Goal: Information Seeking & Learning: Compare options

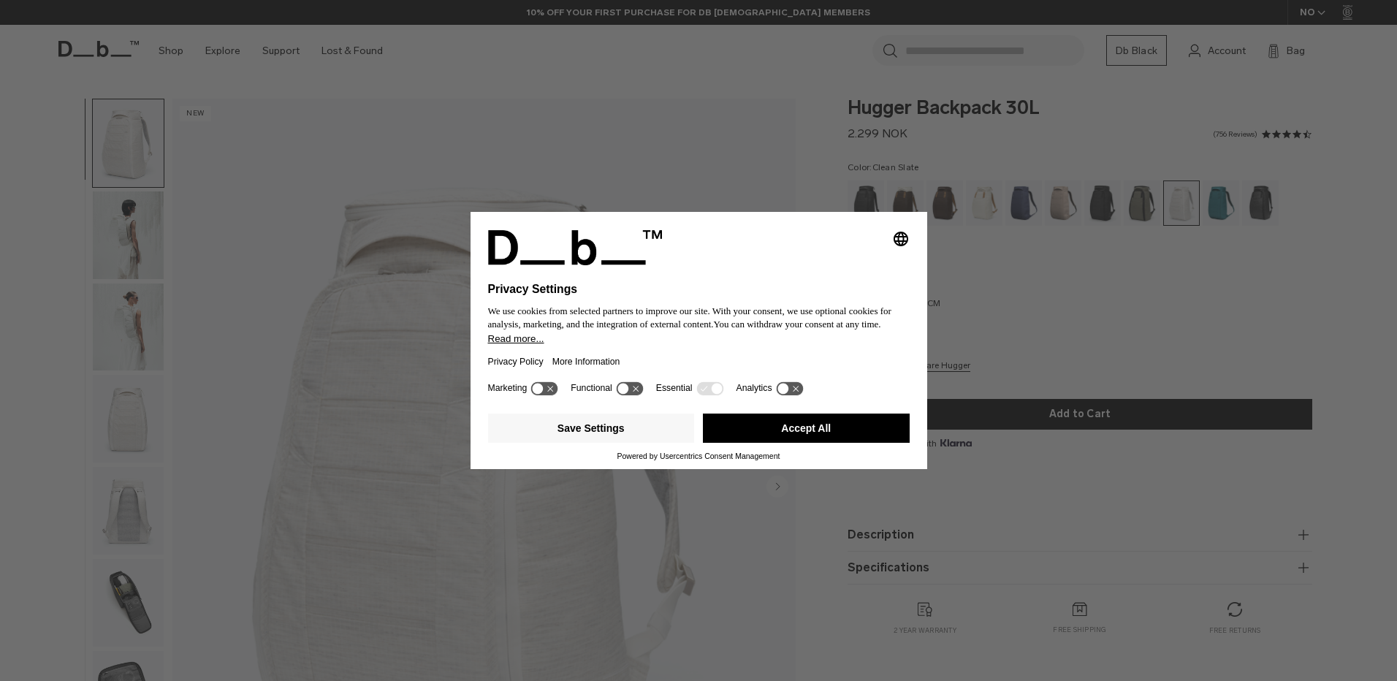
click at [812, 430] on button "Accept All" at bounding box center [806, 427] width 207 height 29
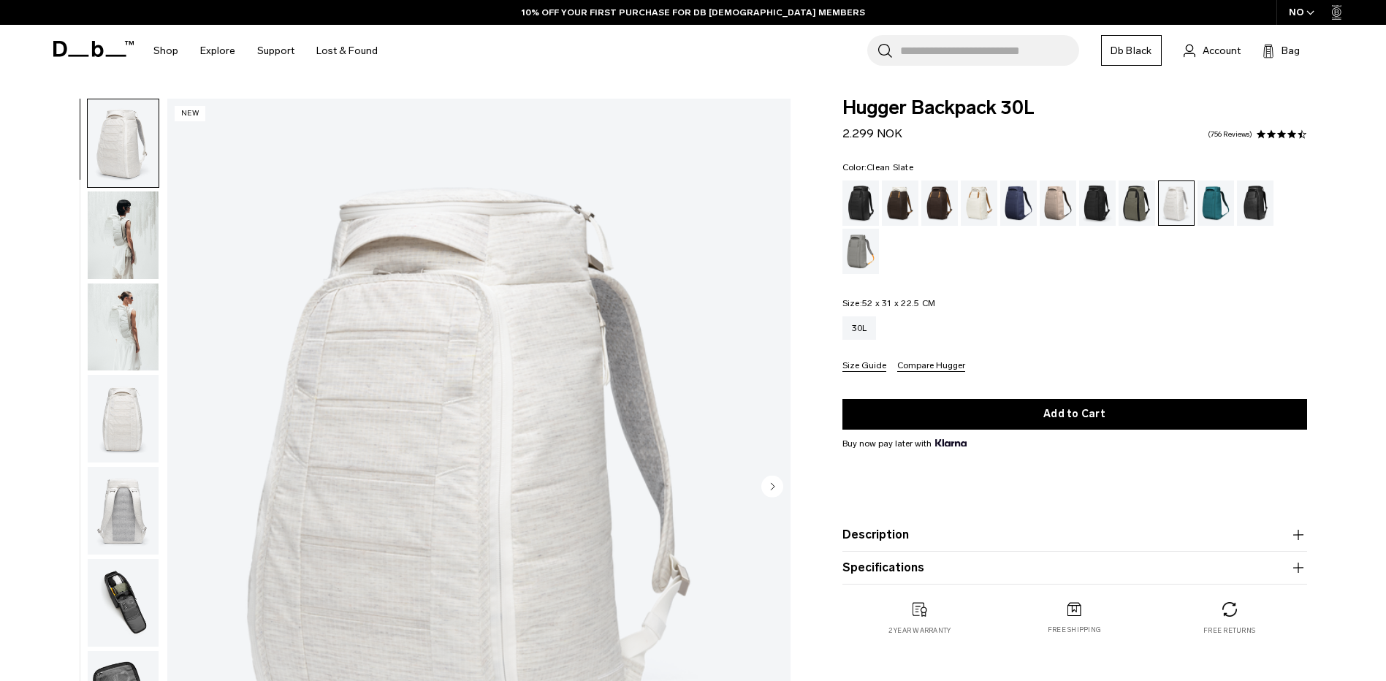
click at [135, 237] on img "button" at bounding box center [123, 235] width 71 height 88
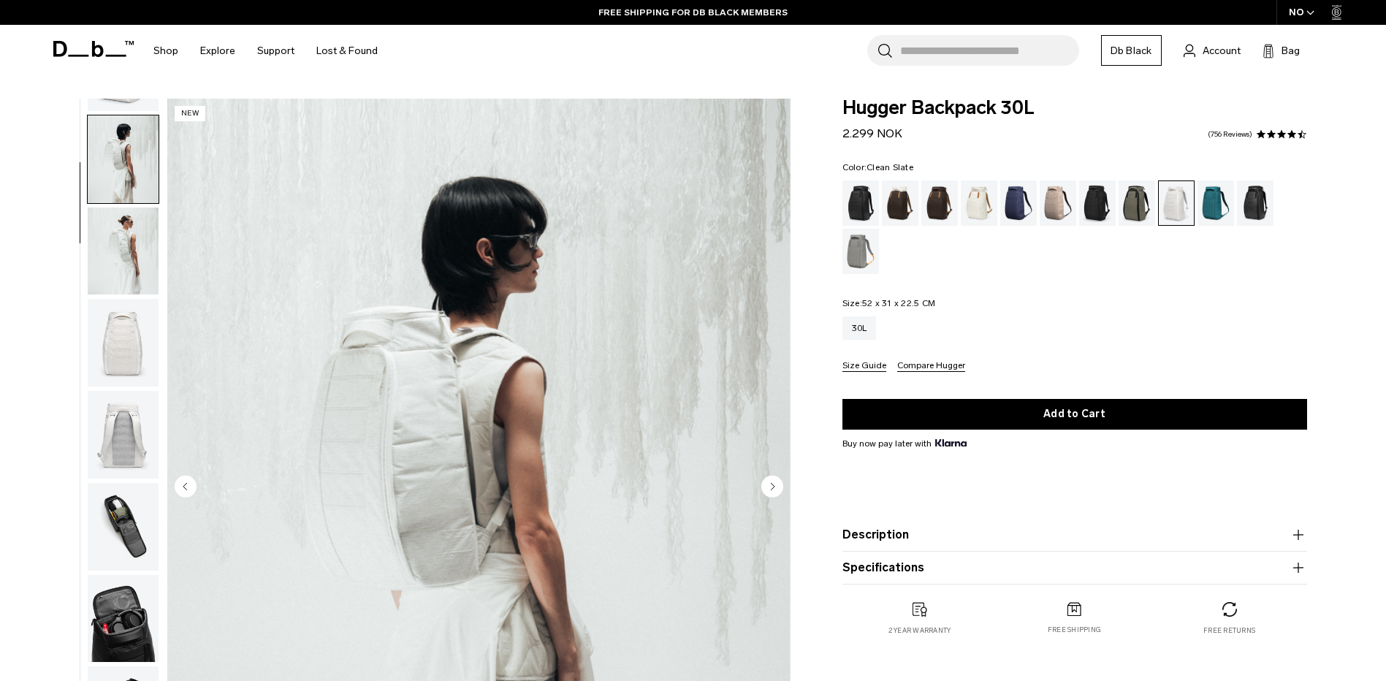
scroll to position [92, 0]
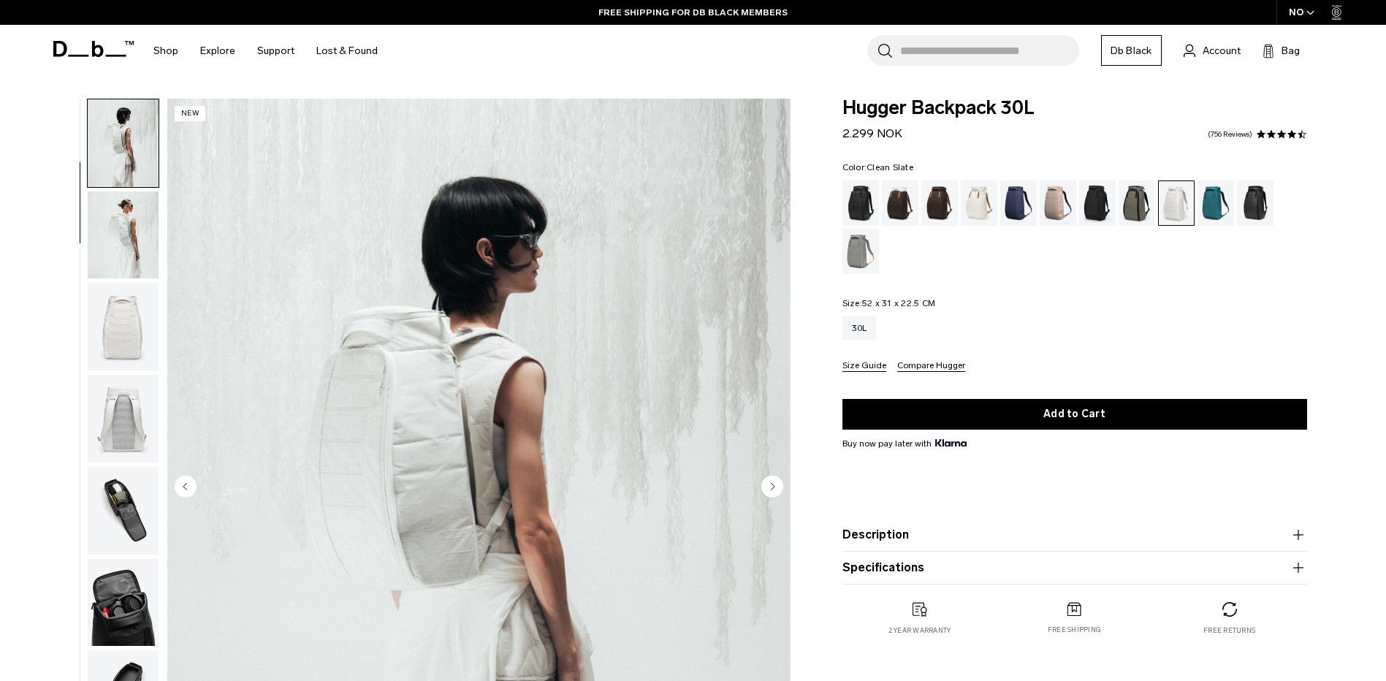
click at [131, 348] on img "button" at bounding box center [123, 327] width 71 height 88
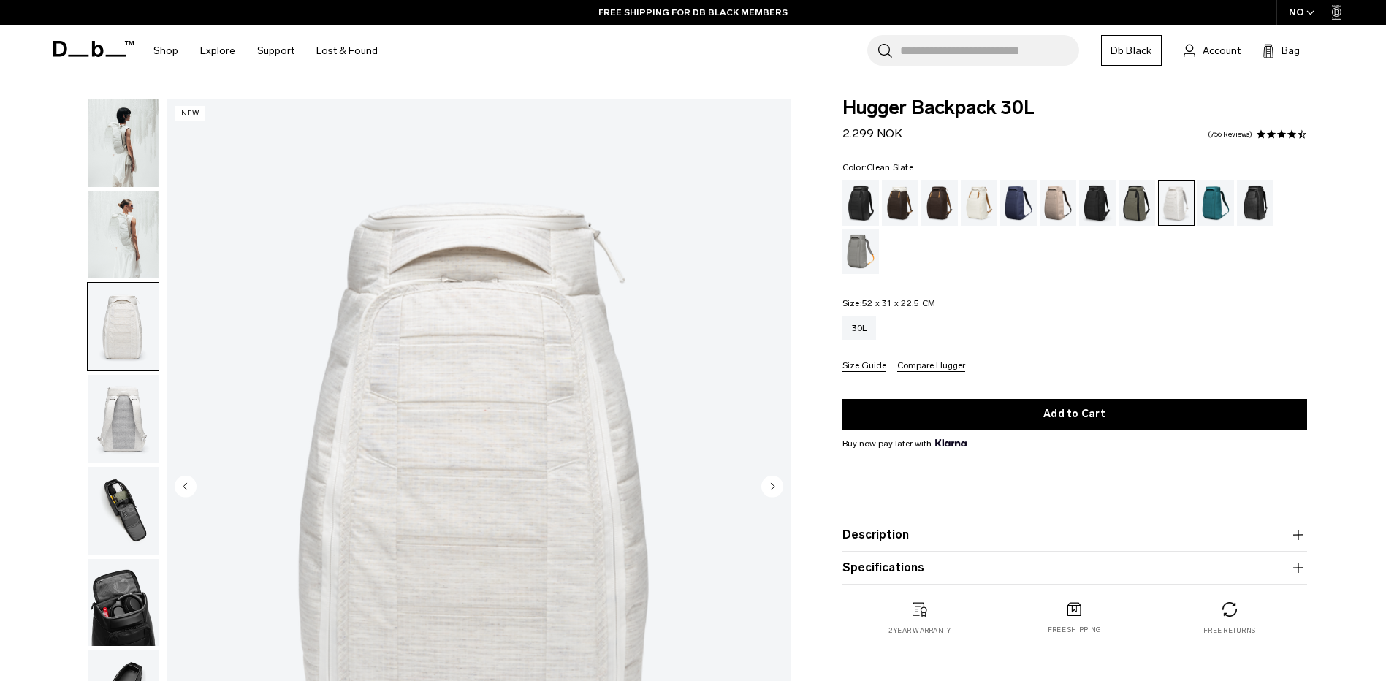
scroll to position [275, 0]
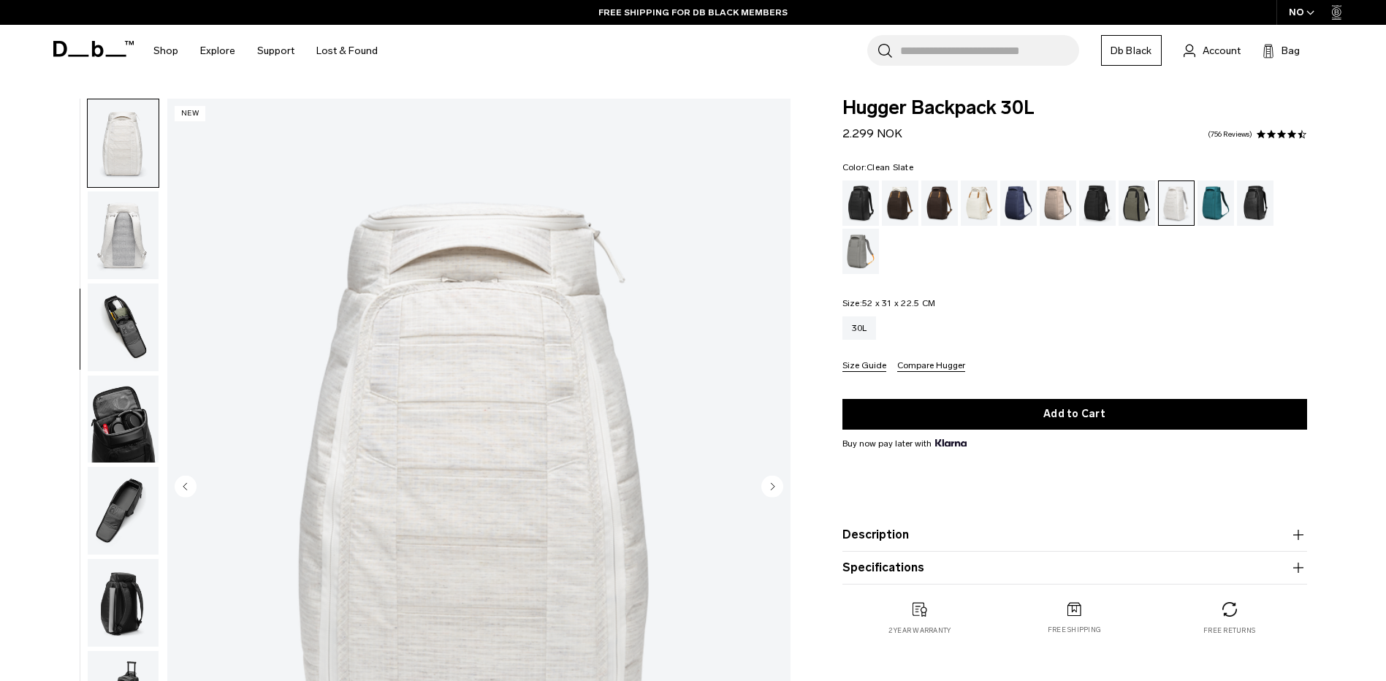
click at [130, 324] on img "button" at bounding box center [123, 327] width 71 height 88
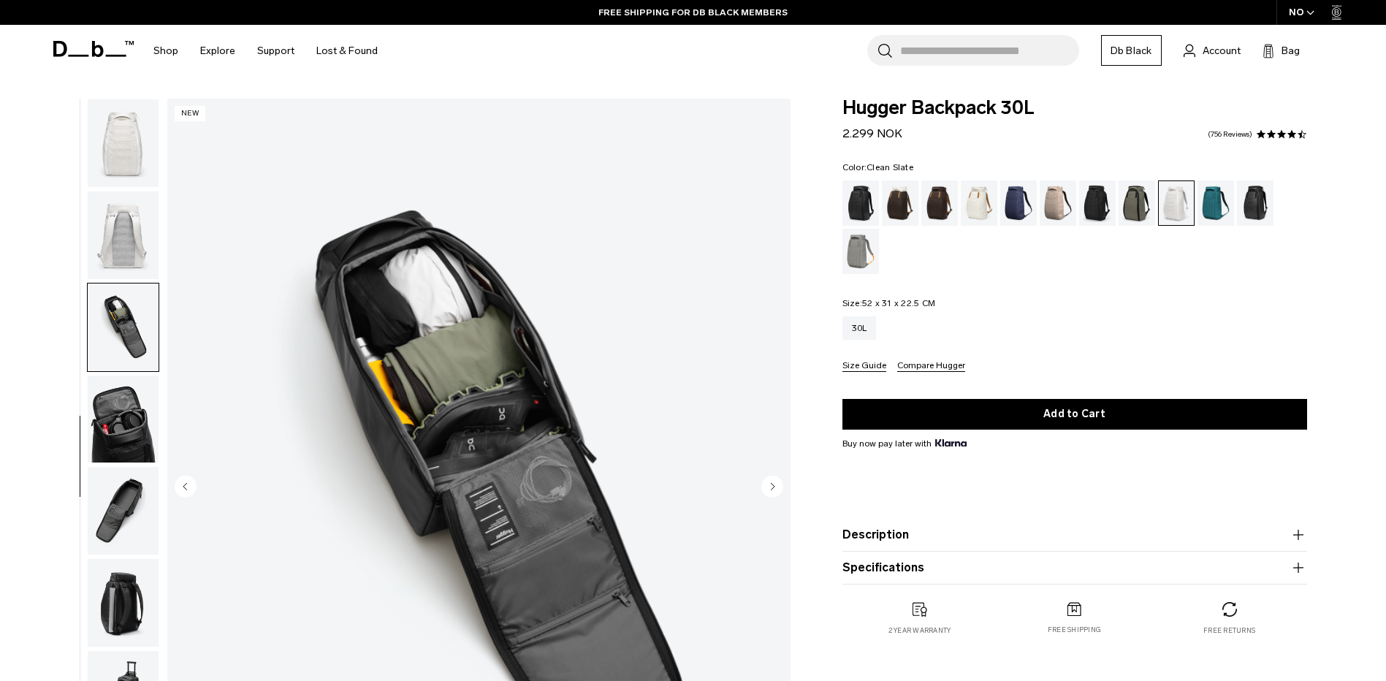
scroll to position [321, 0]
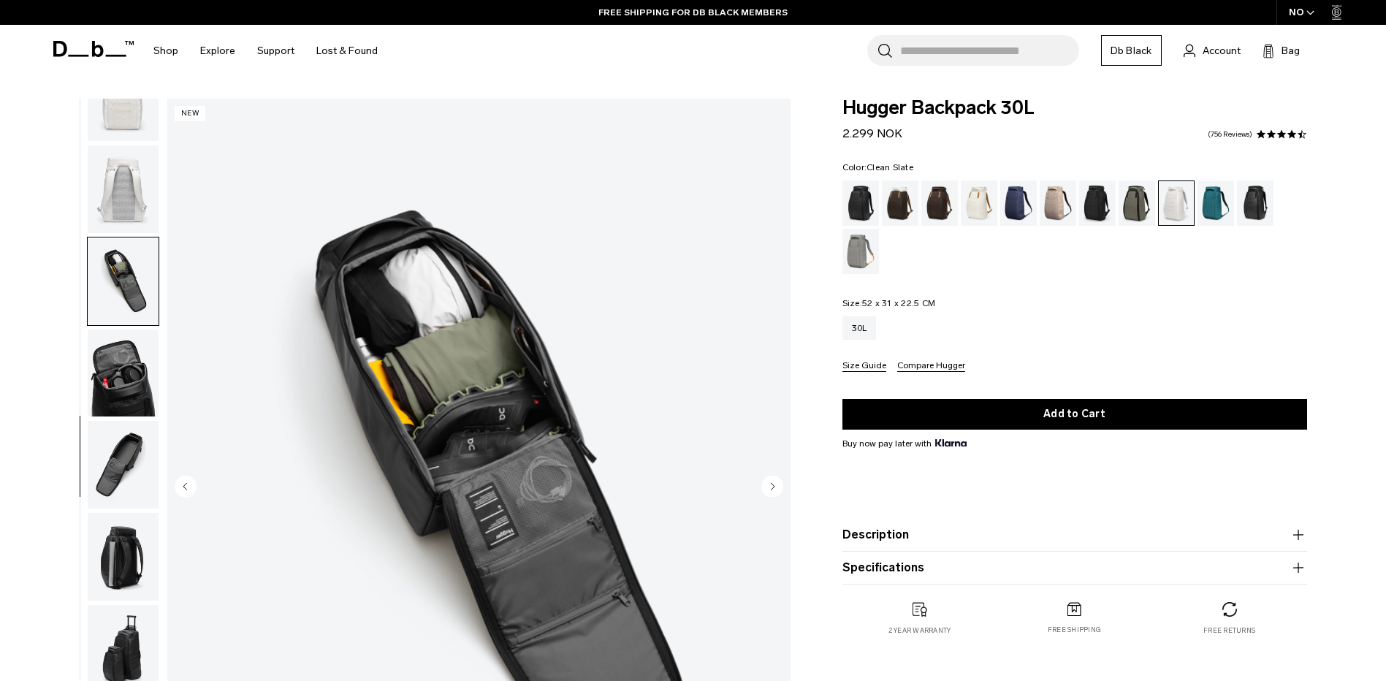
click at [121, 376] on img "button" at bounding box center [123, 373] width 71 height 88
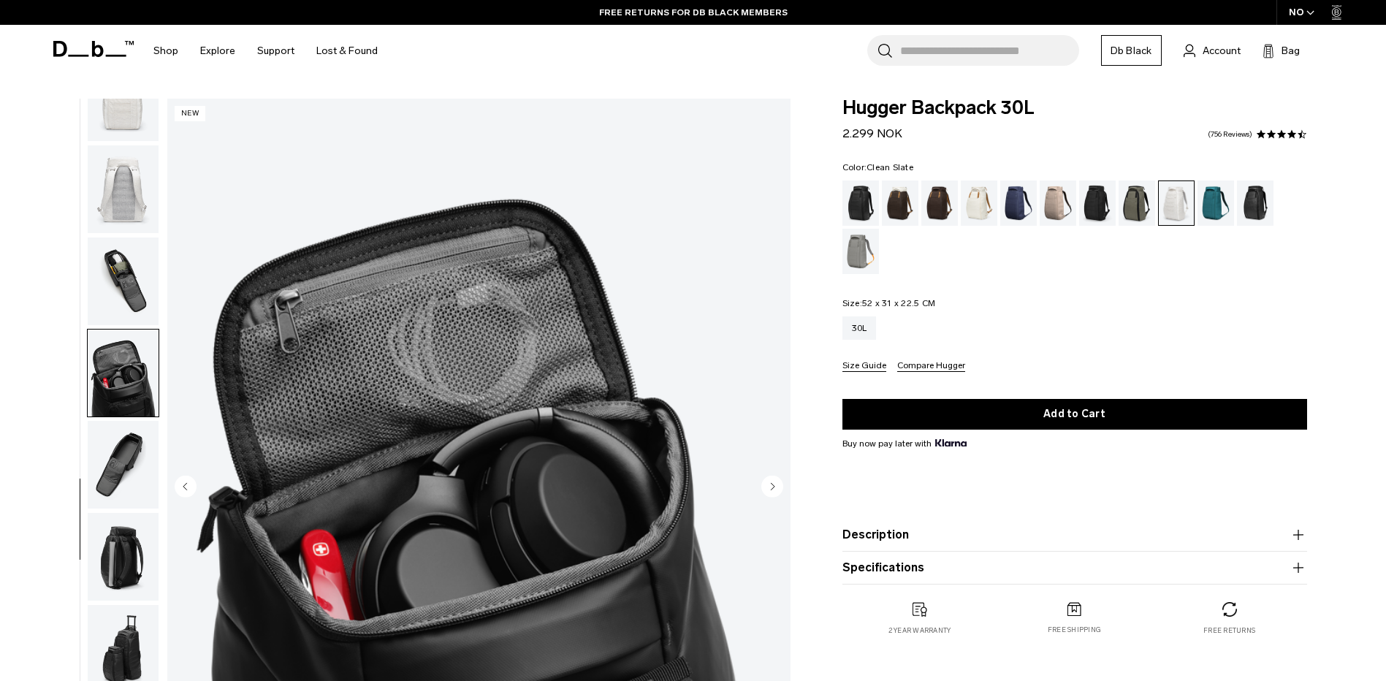
click at [119, 448] on img "button" at bounding box center [123, 465] width 71 height 88
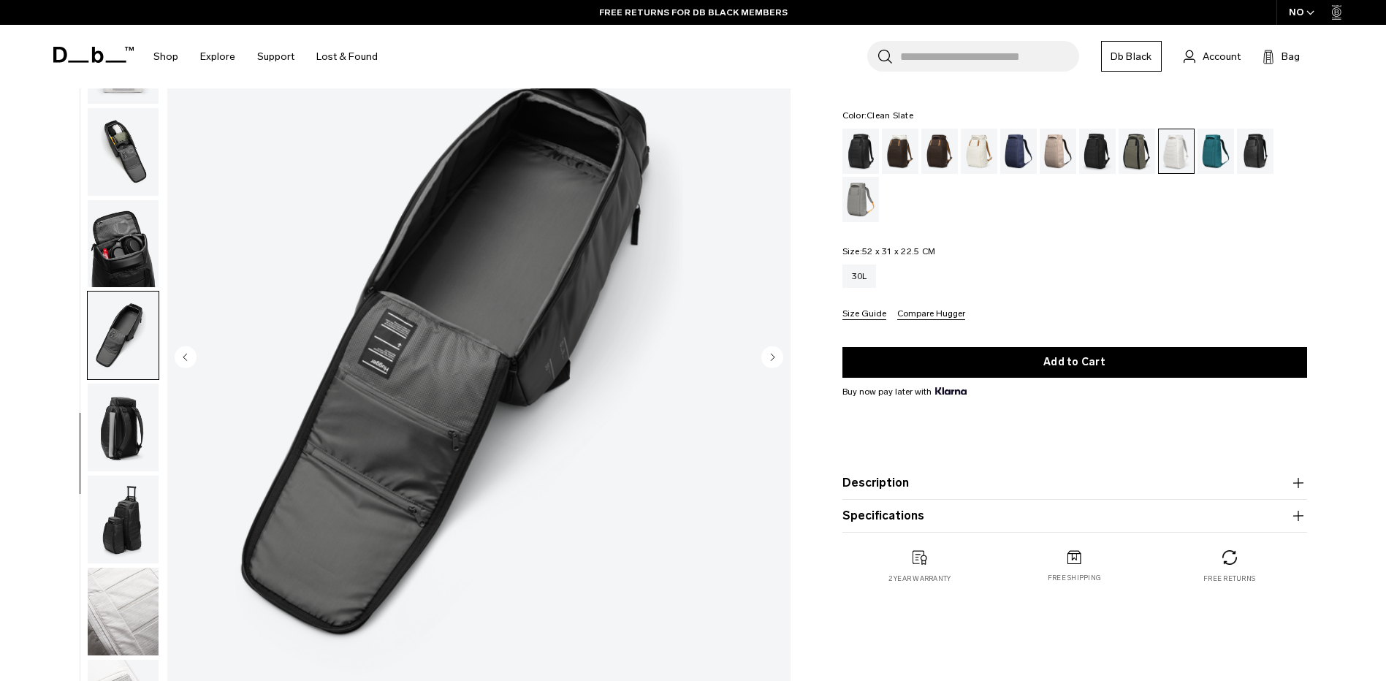
scroll to position [219, 0]
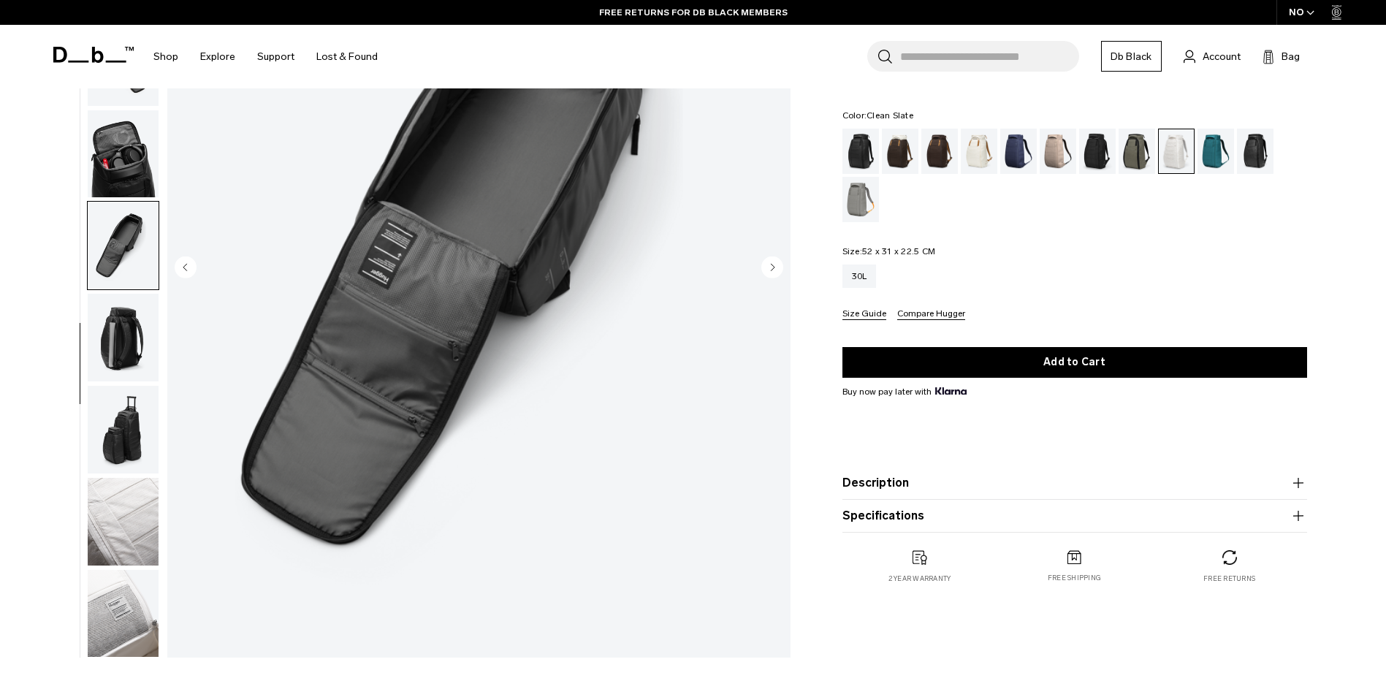
click at [131, 437] on img "button" at bounding box center [123, 430] width 71 height 88
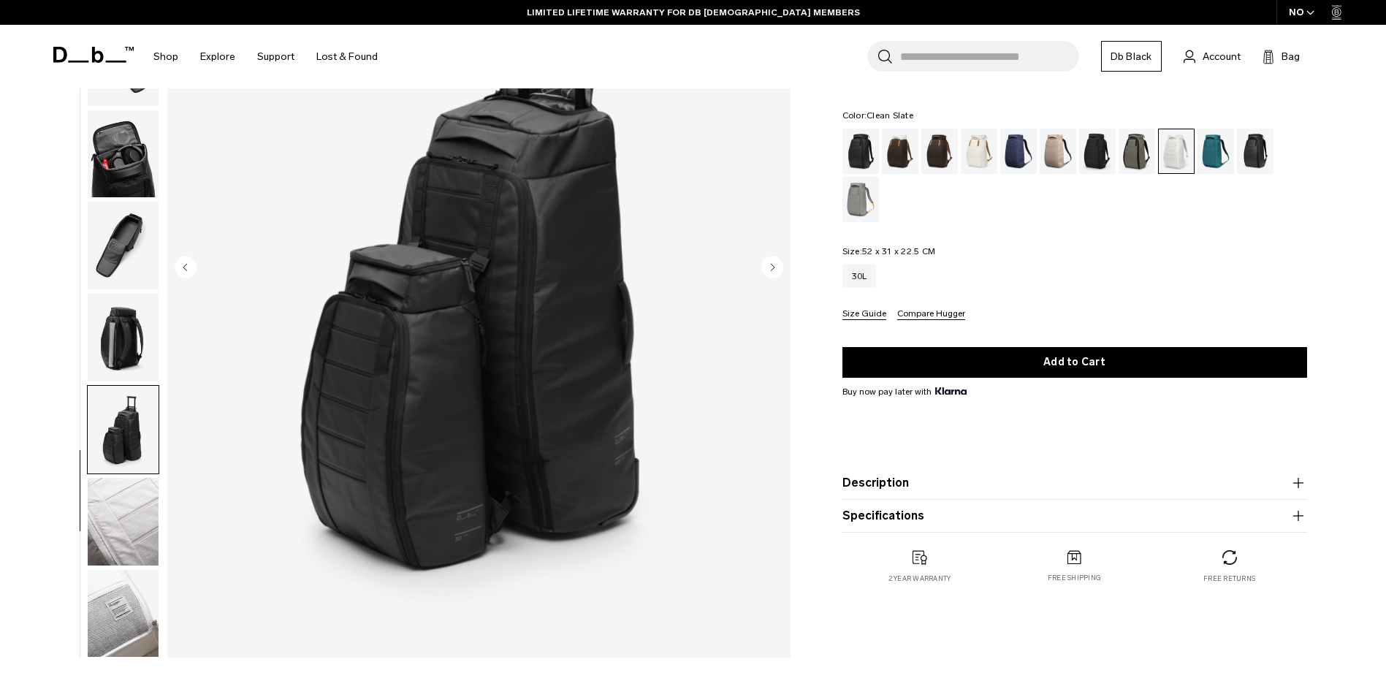
click at [136, 541] on img "button" at bounding box center [123, 522] width 71 height 88
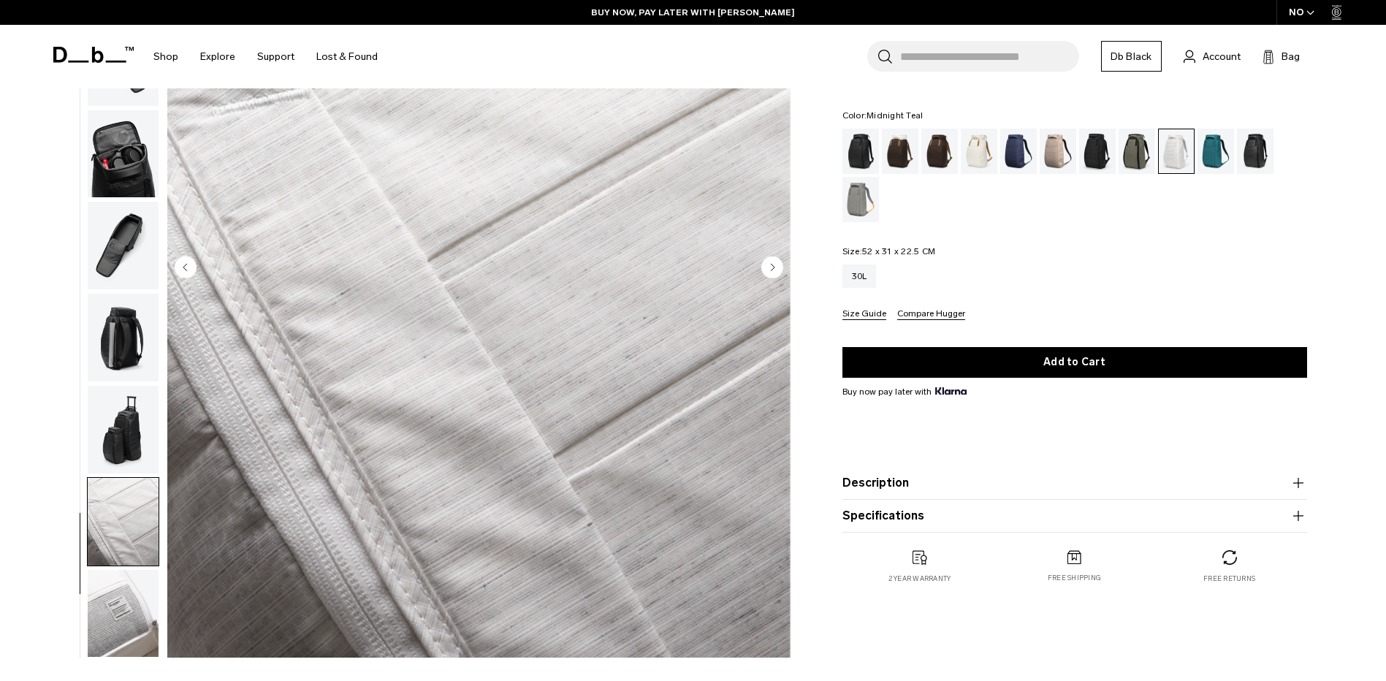
click at [1221, 150] on div "Midnight Teal" at bounding box center [1215, 151] width 37 height 45
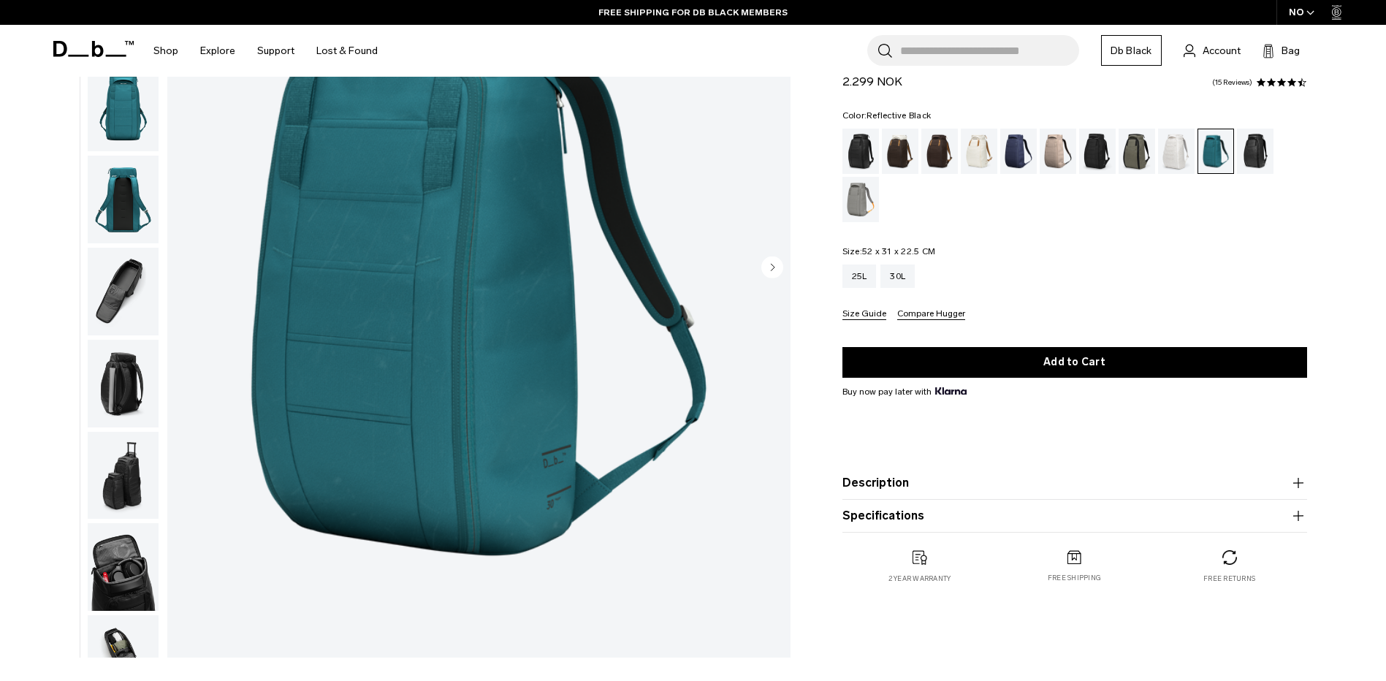
click at [1256, 156] on div "Reflective Black" at bounding box center [1255, 151] width 37 height 45
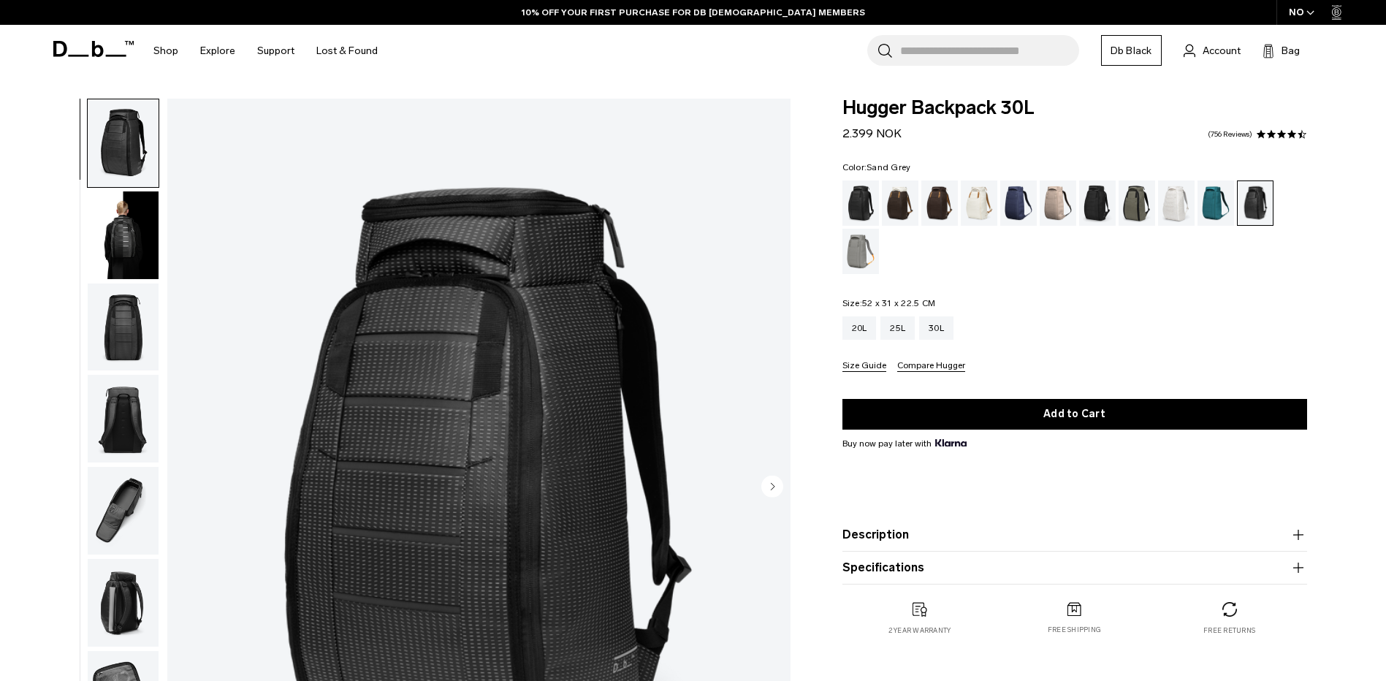
click at [869, 257] on div "Sand Grey" at bounding box center [860, 251] width 37 height 45
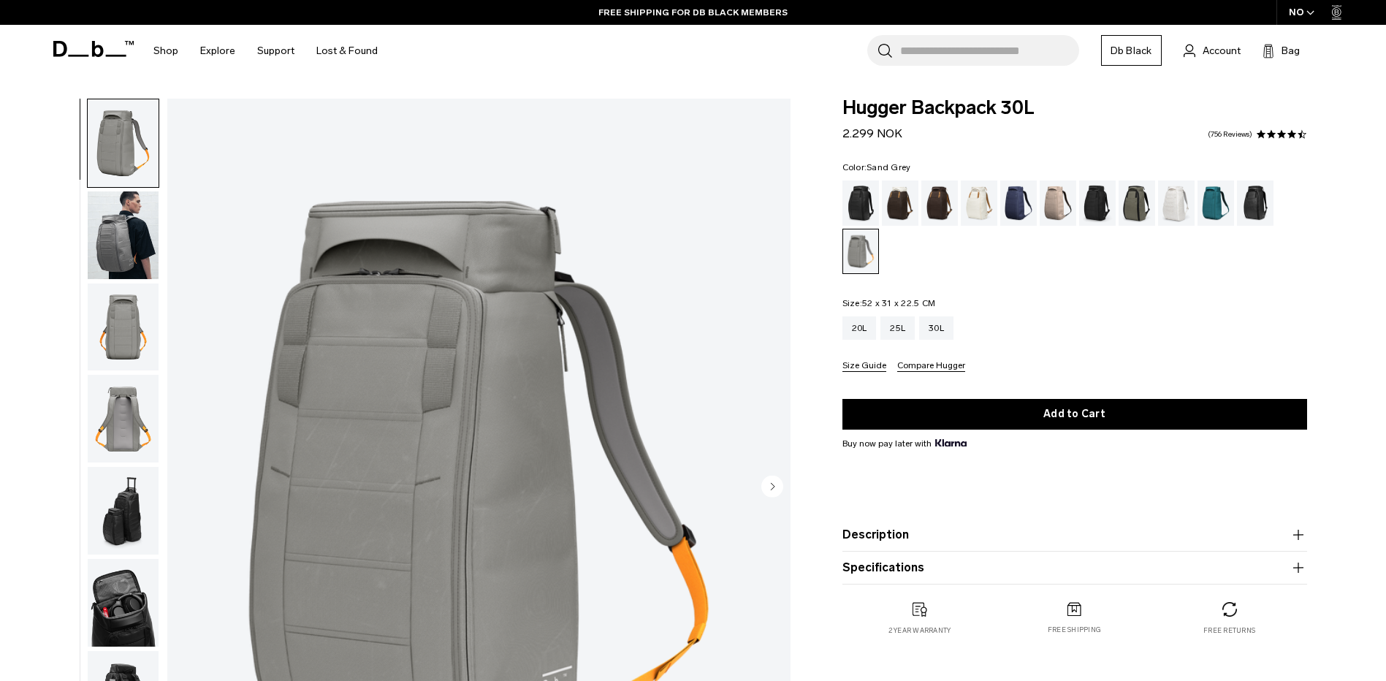
click at [116, 248] on img "button" at bounding box center [123, 235] width 71 height 88
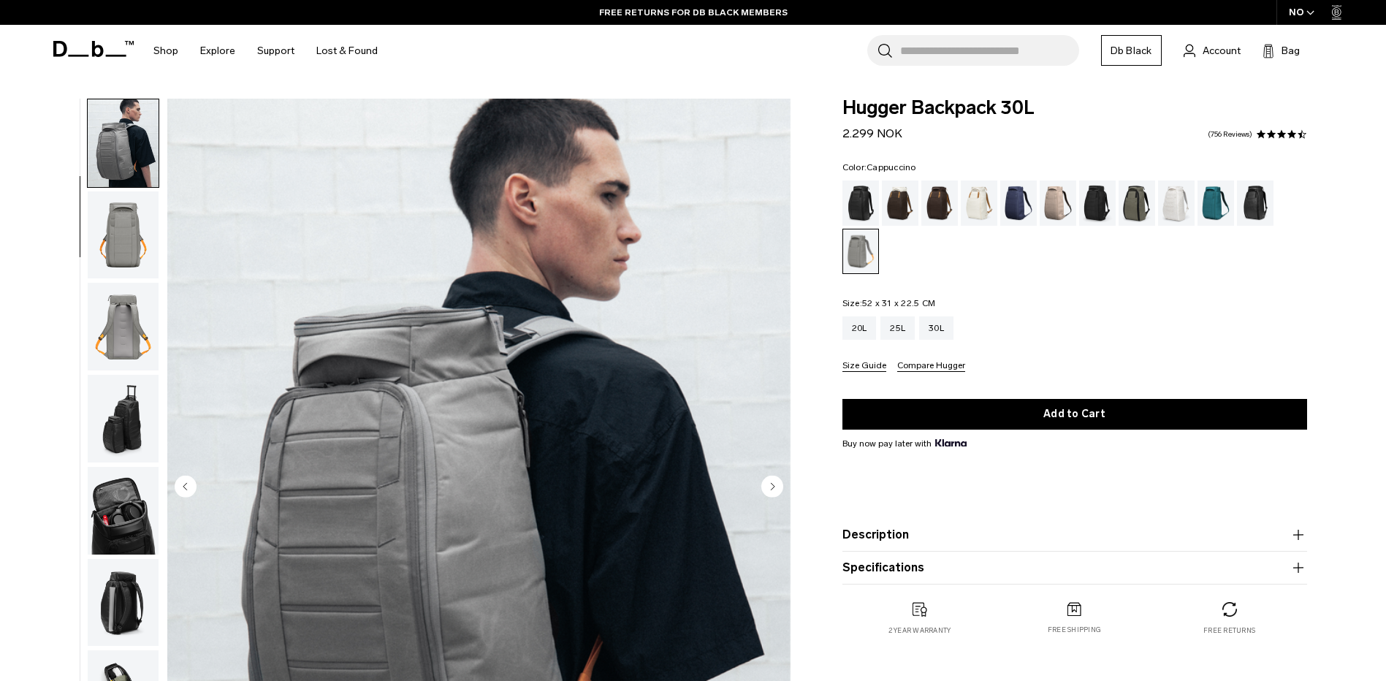
click at [900, 198] on div "Cappuccino" at bounding box center [900, 202] width 37 height 45
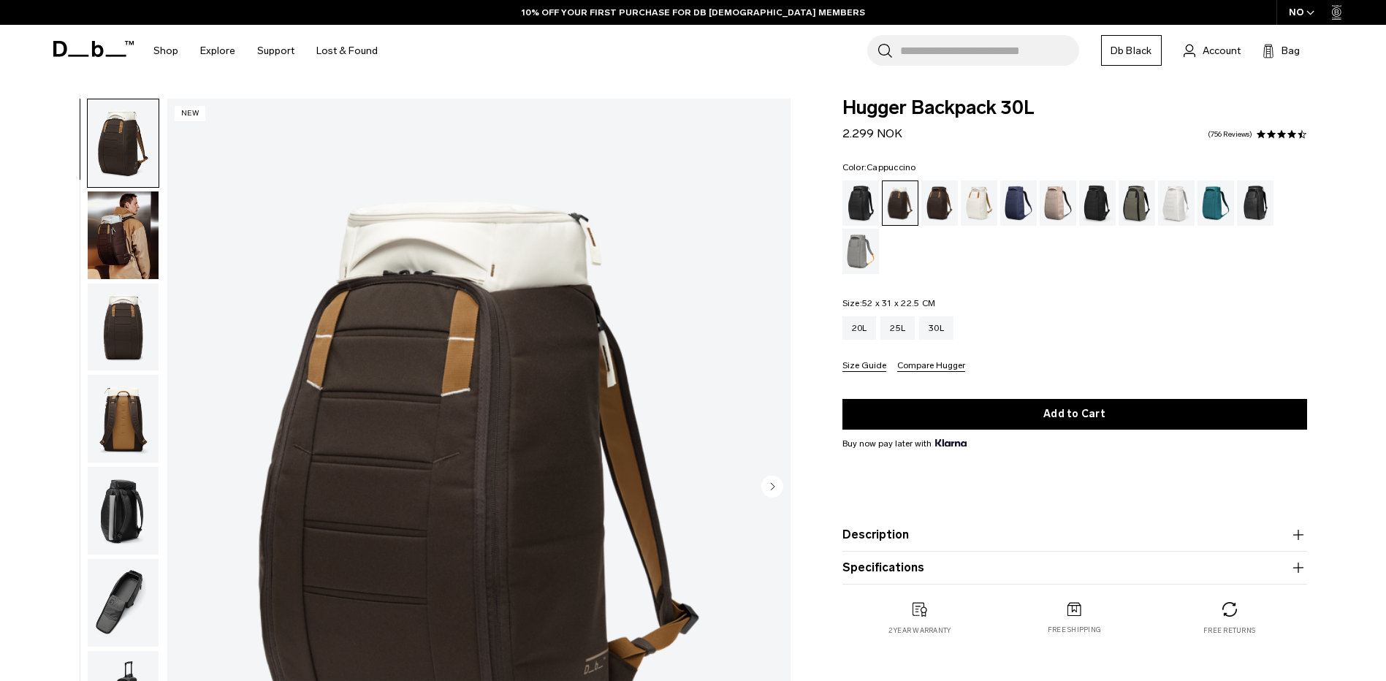
click at [112, 232] on img "button" at bounding box center [123, 235] width 71 height 88
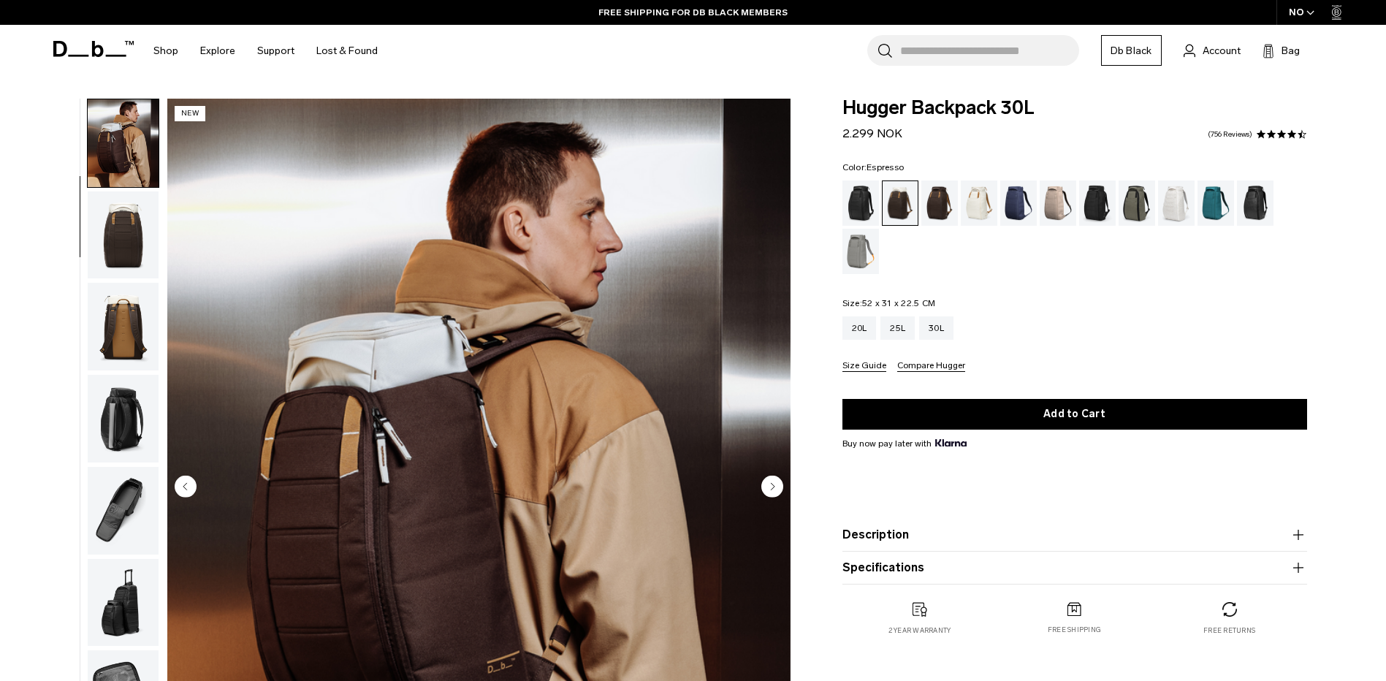
click at [935, 205] on div "Espresso" at bounding box center [939, 202] width 37 height 45
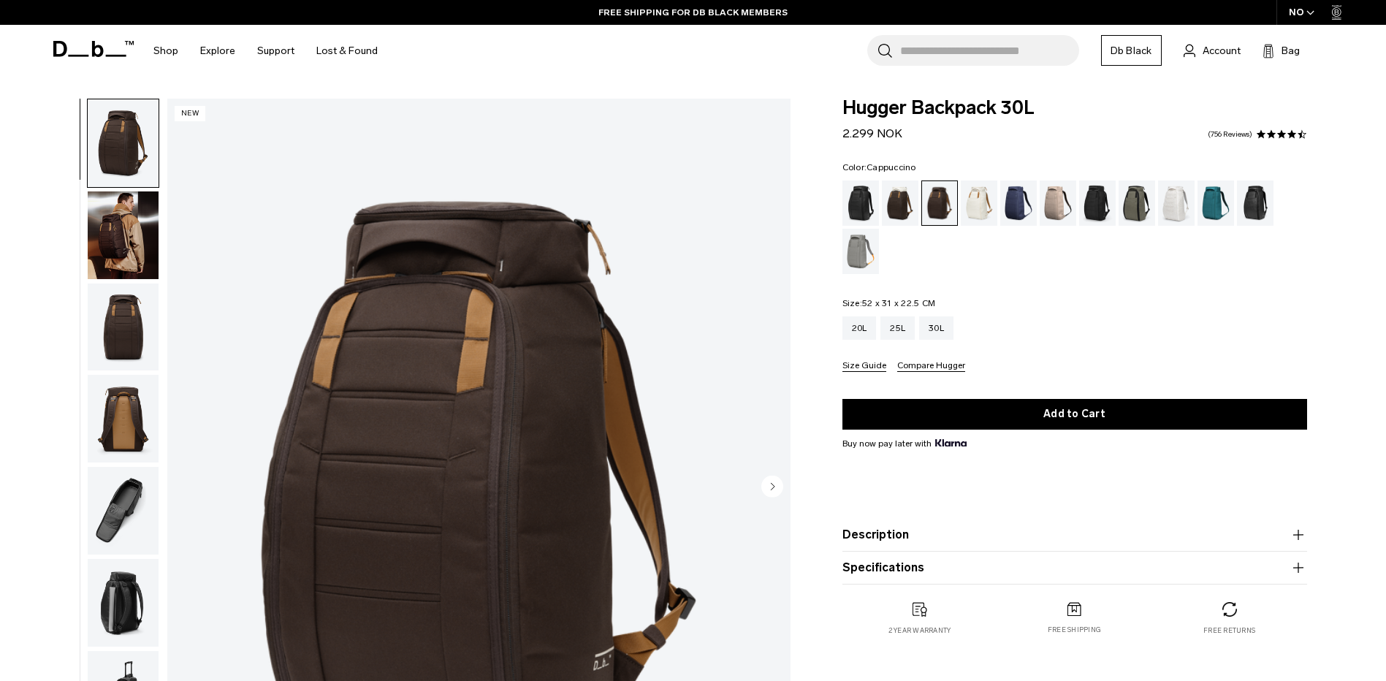
click at [901, 204] on div "Cappuccino" at bounding box center [900, 202] width 37 height 45
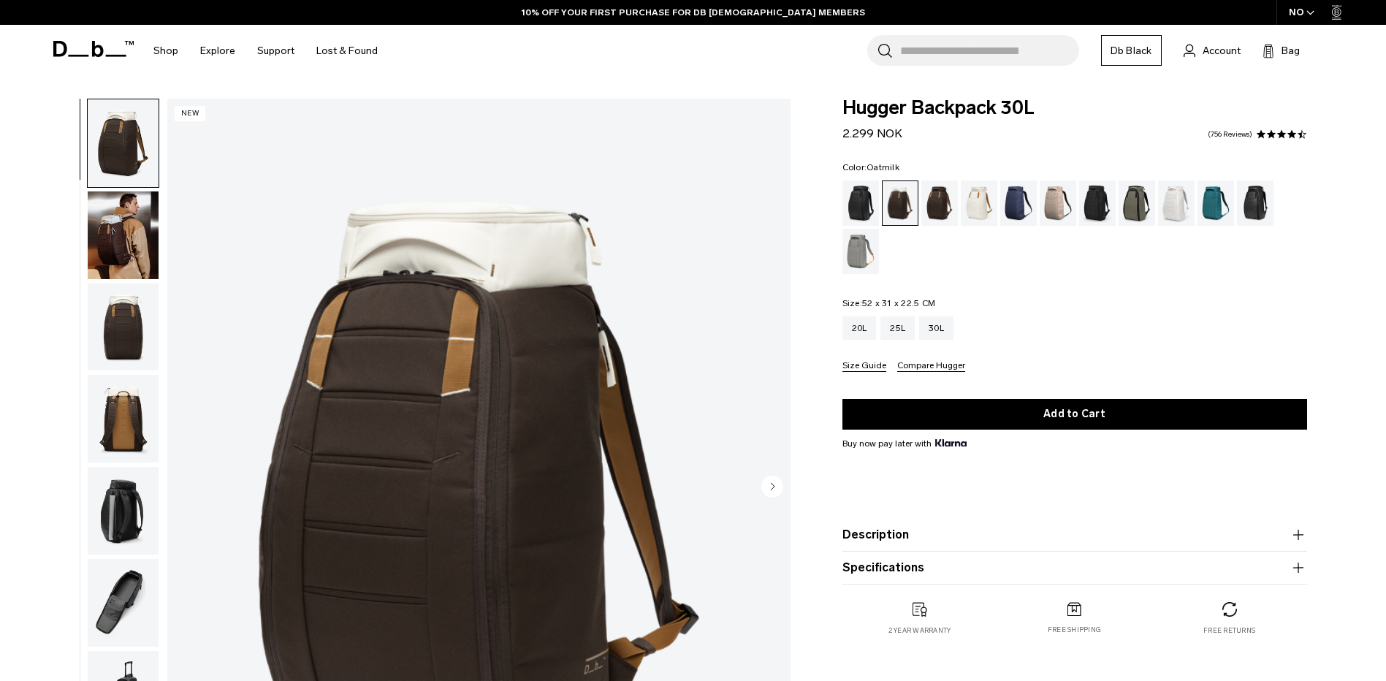
click at [980, 196] on div "Oatmilk" at bounding box center [979, 202] width 37 height 45
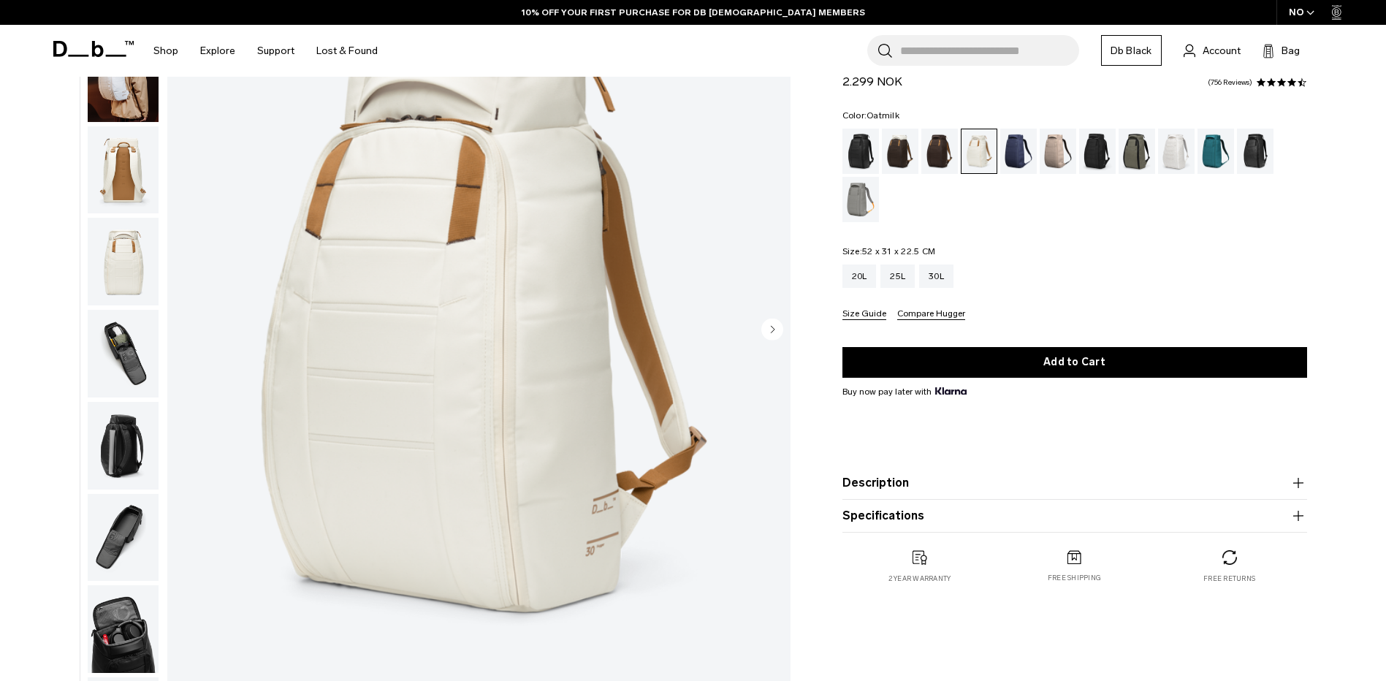
scroll to position [146, 0]
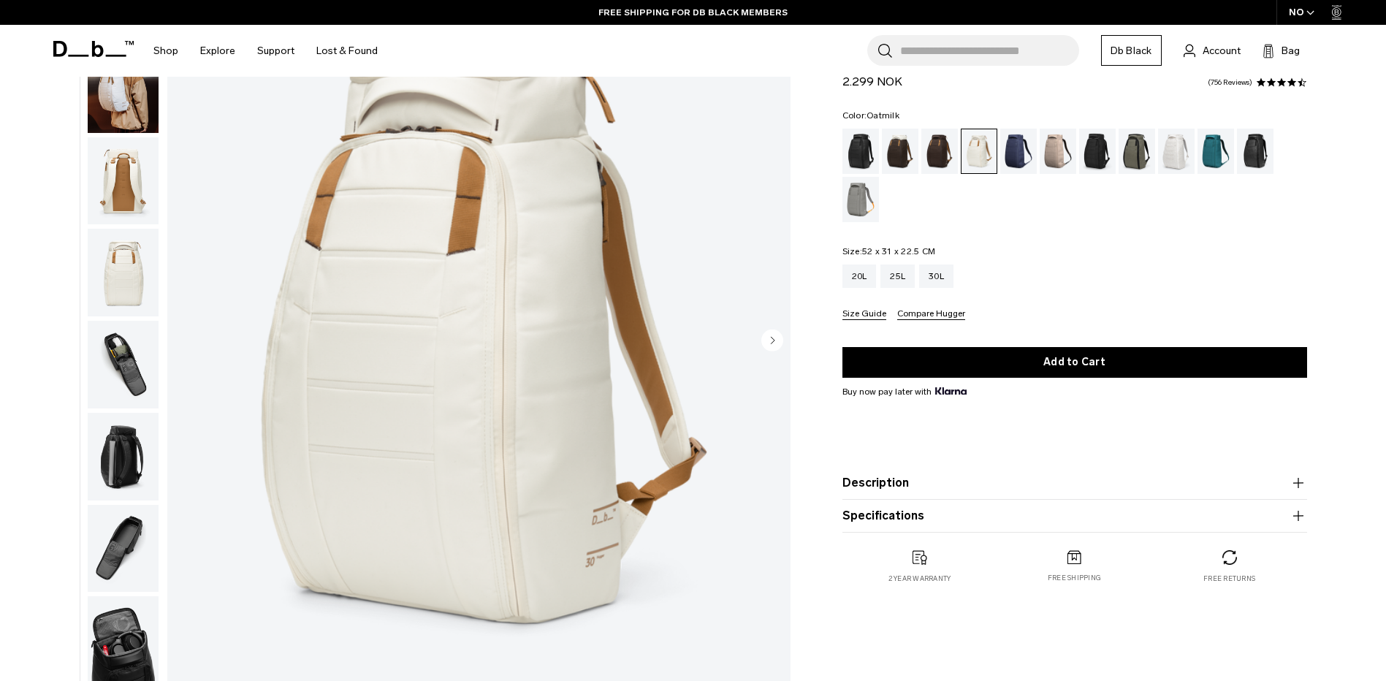
click at [879, 519] on button "Specifications" at bounding box center [1074, 516] width 465 height 18
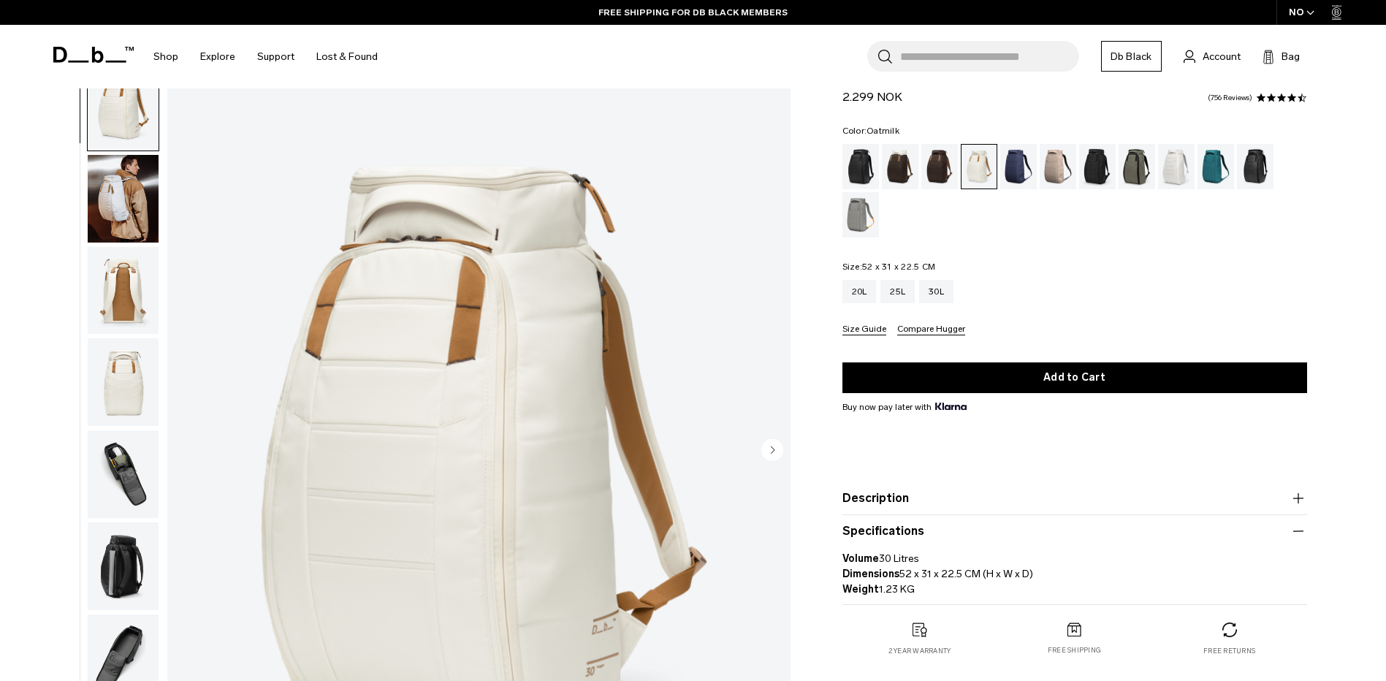
scroll to position [0, 0]
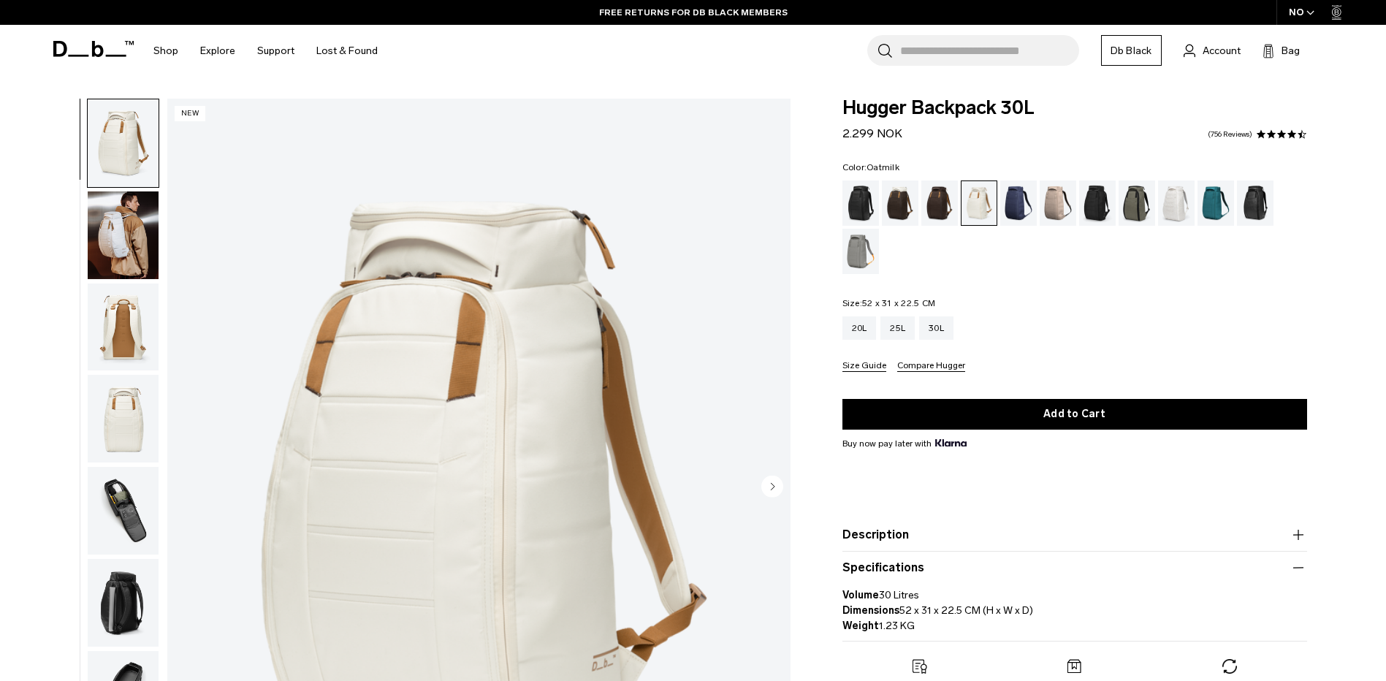
click at [133, 425] on img "button" at bounding box center [123, 419] width 71 height 88
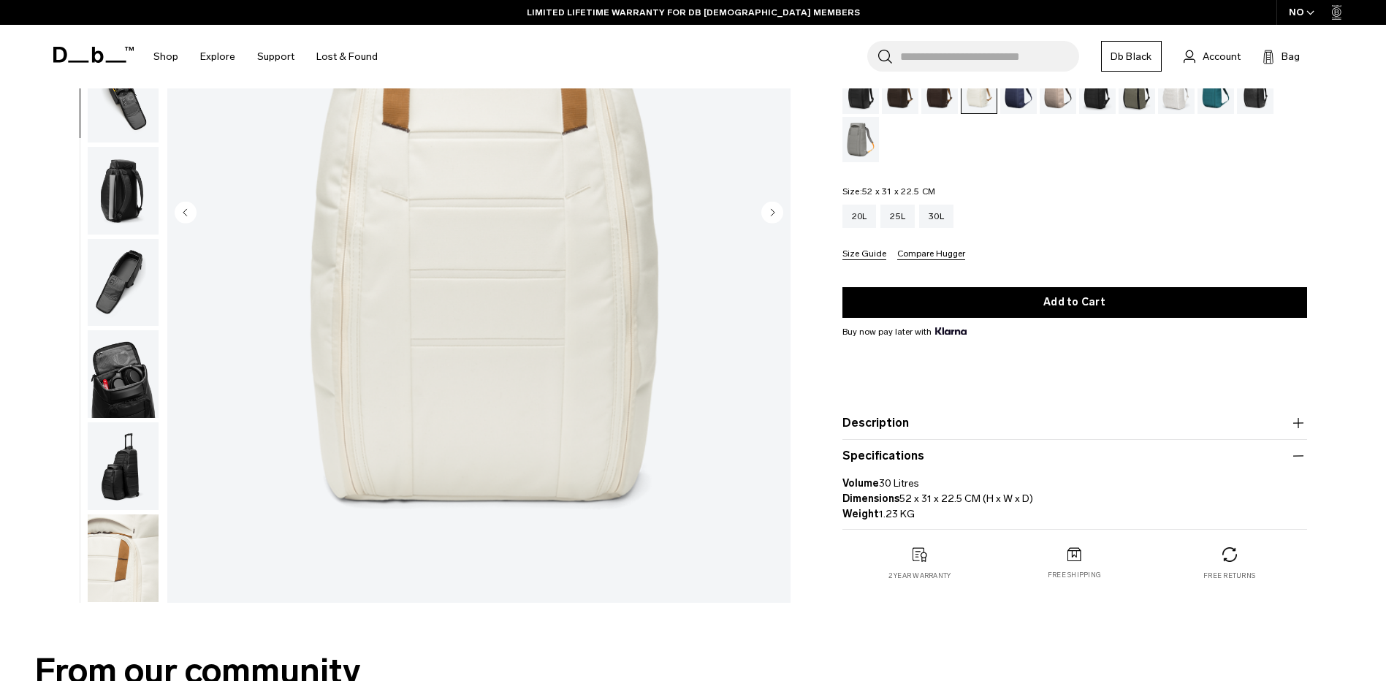
scroll to position [292, 0]
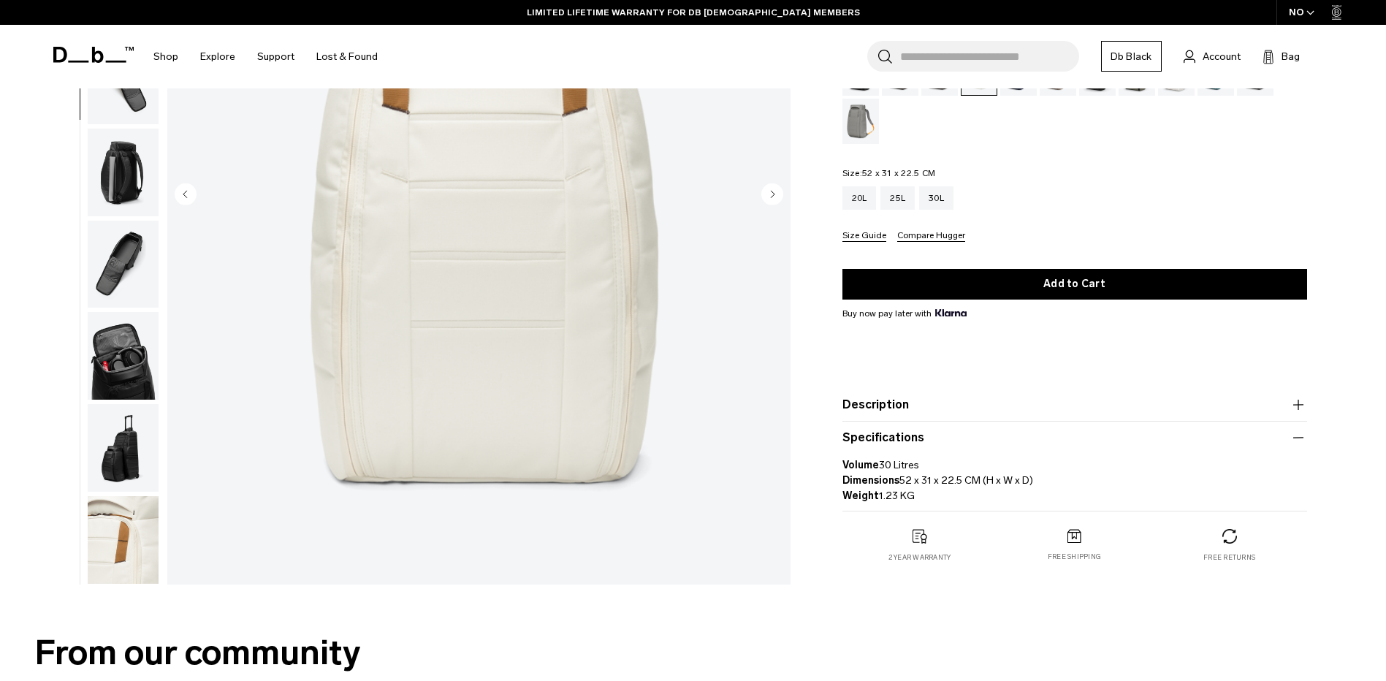
click at [112, 527] on img "button" at bounding box center [123, 540] width 71 height 88
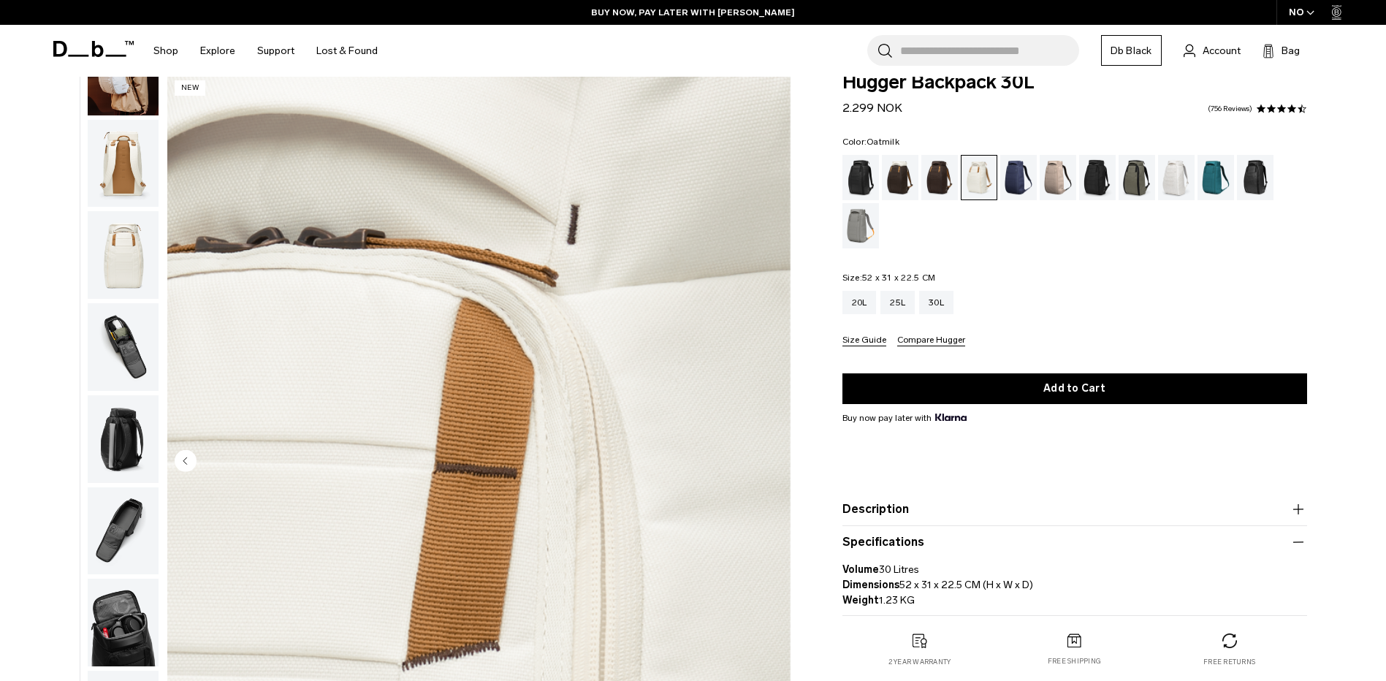
scroll to position [0, 0]
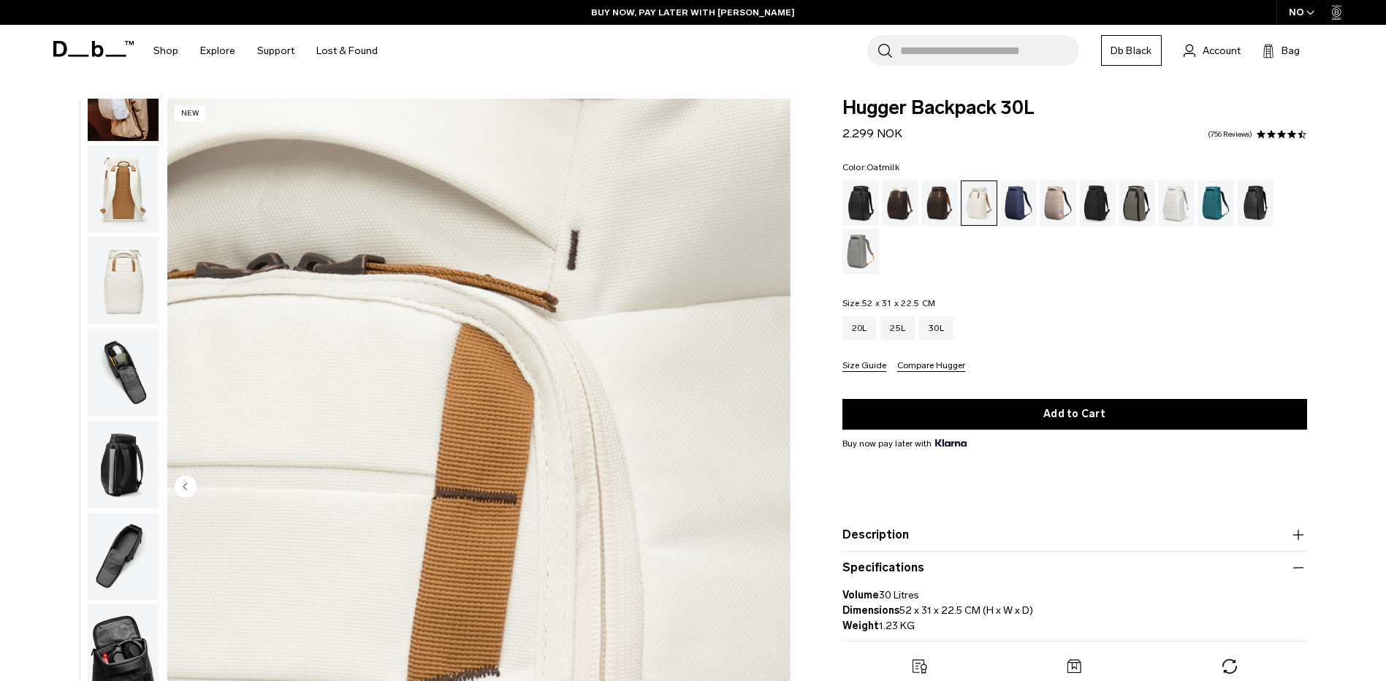
click at [110, 255] on img "button" at bounding box center [123, 281] width 71 height 88
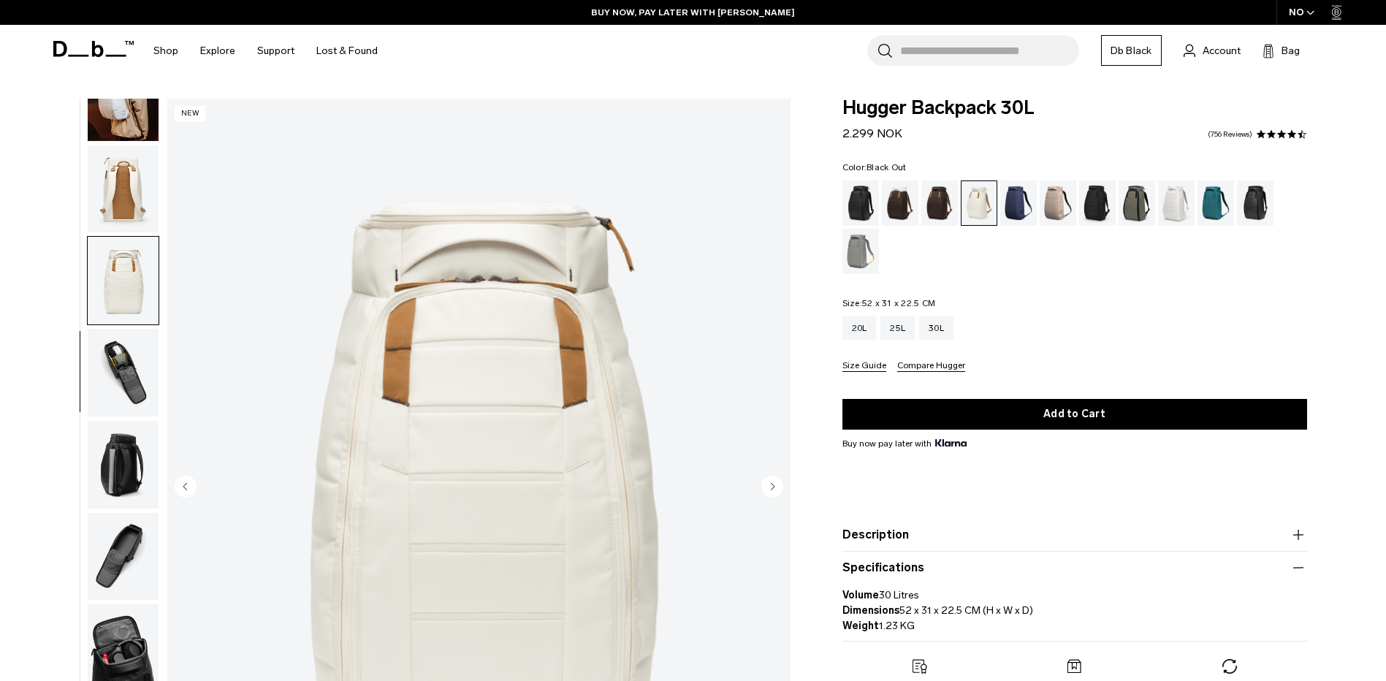
click at [863, 209] on div "Black Out" at bounding box center [860, 202] width 37 height 45
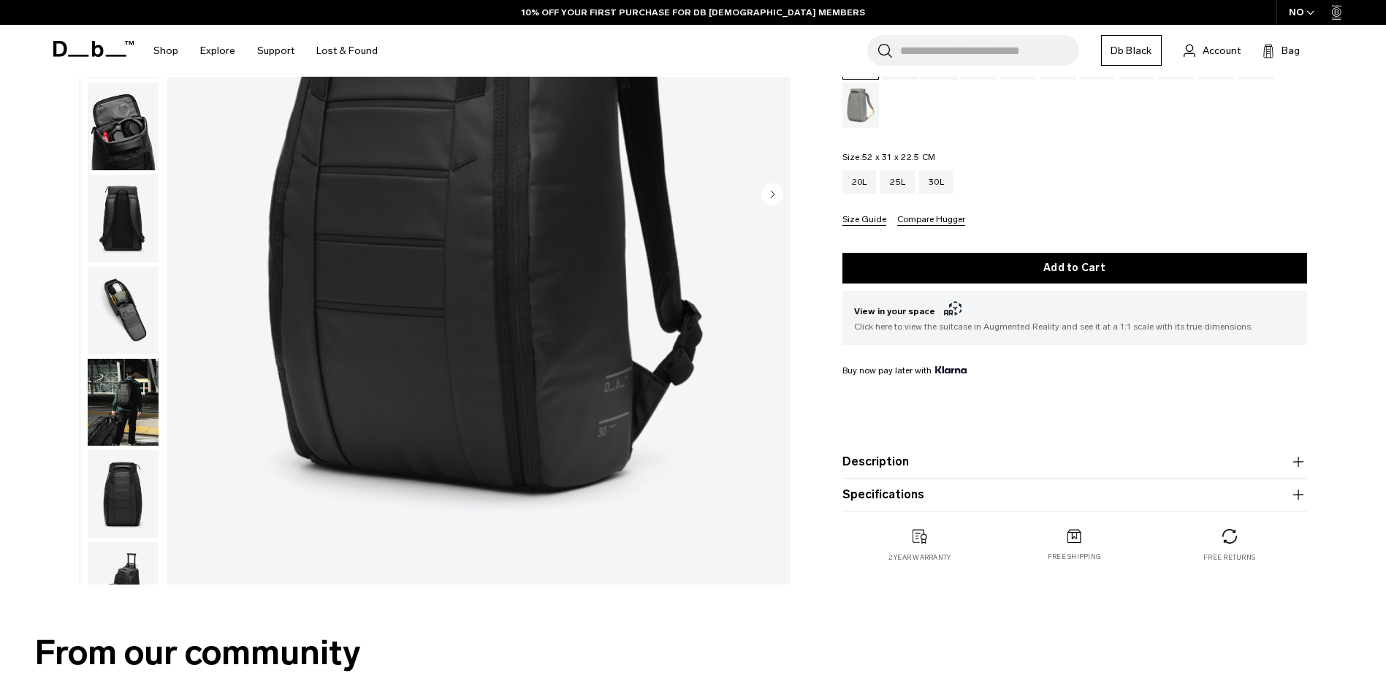
click at [116, 567] on img "button" at bounding box center [123, 586] width 71 height 88
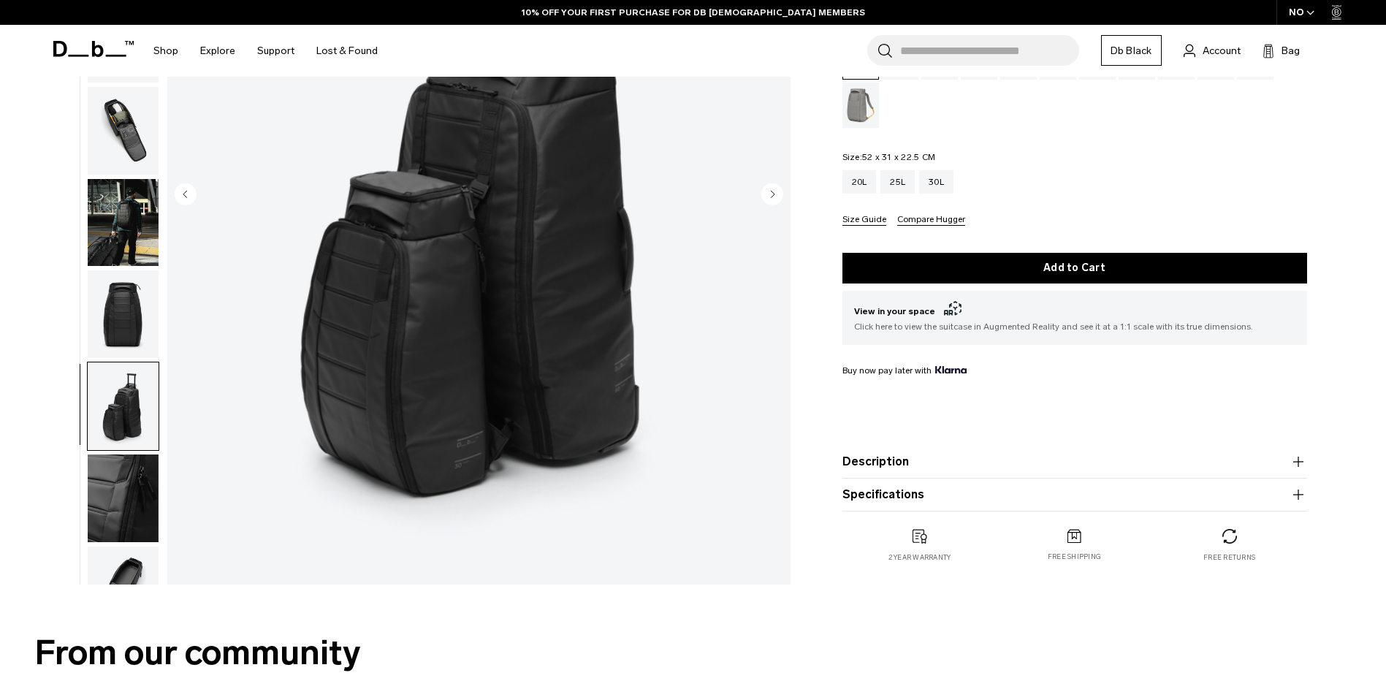
scroll to position [230, 0]
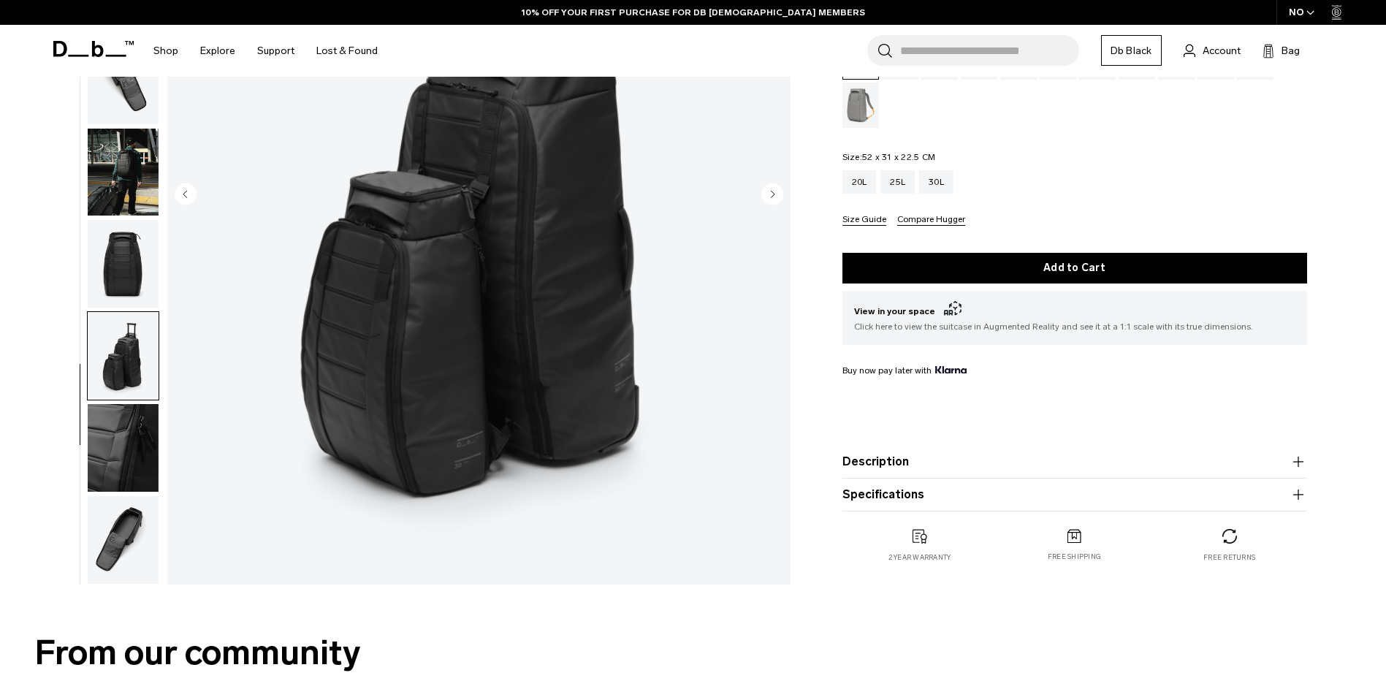
click at [112, 435] on img "button" at bounding box center [123, 448] width 71 height 88
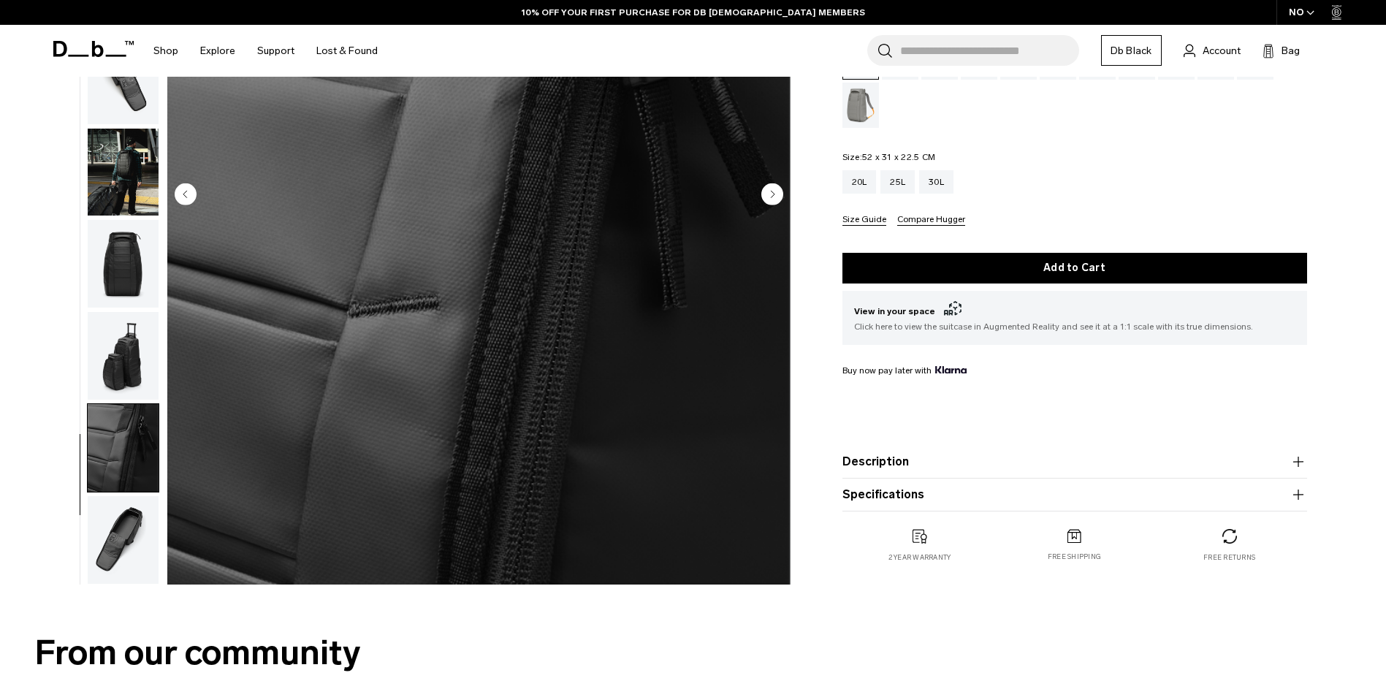
click at [129, 361] on img "button" at bounding box center [123, 356] width 71 height 88
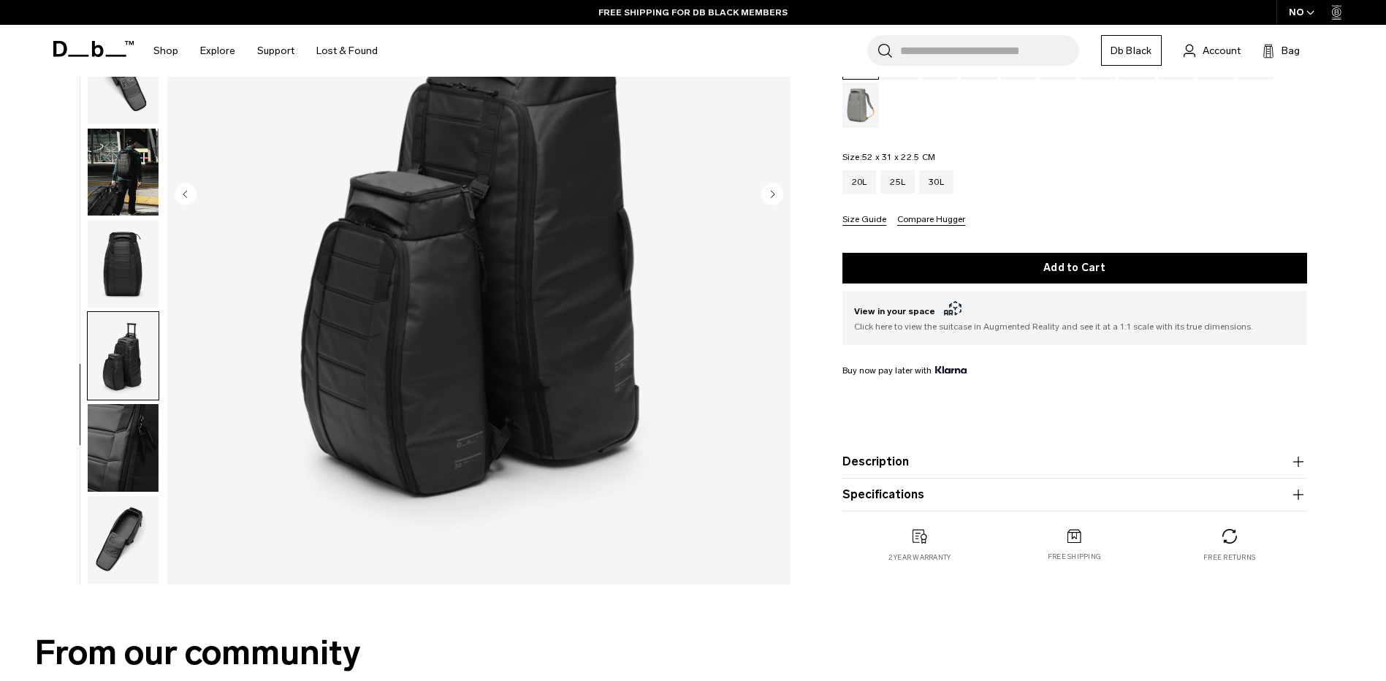
click at [121, 265] on img "button" at bounding box center [123, 264] width 71 height 88
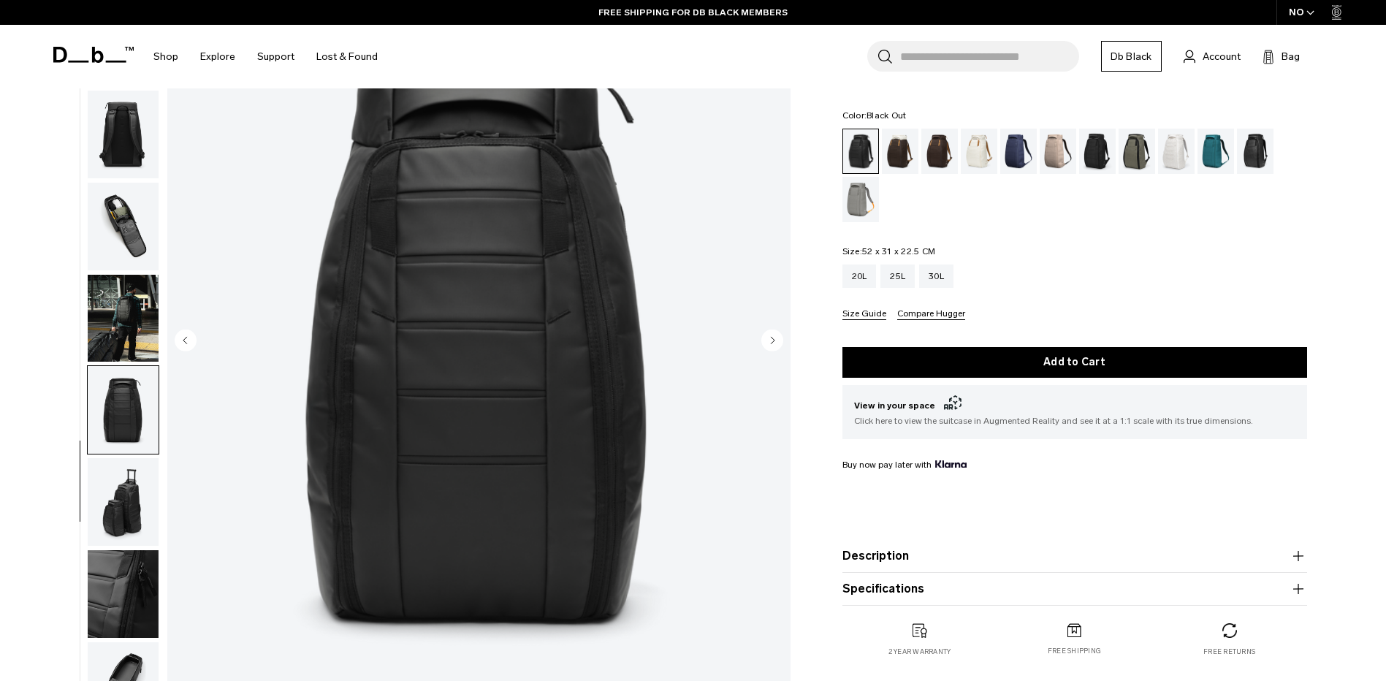
scroll to position [73, 0]
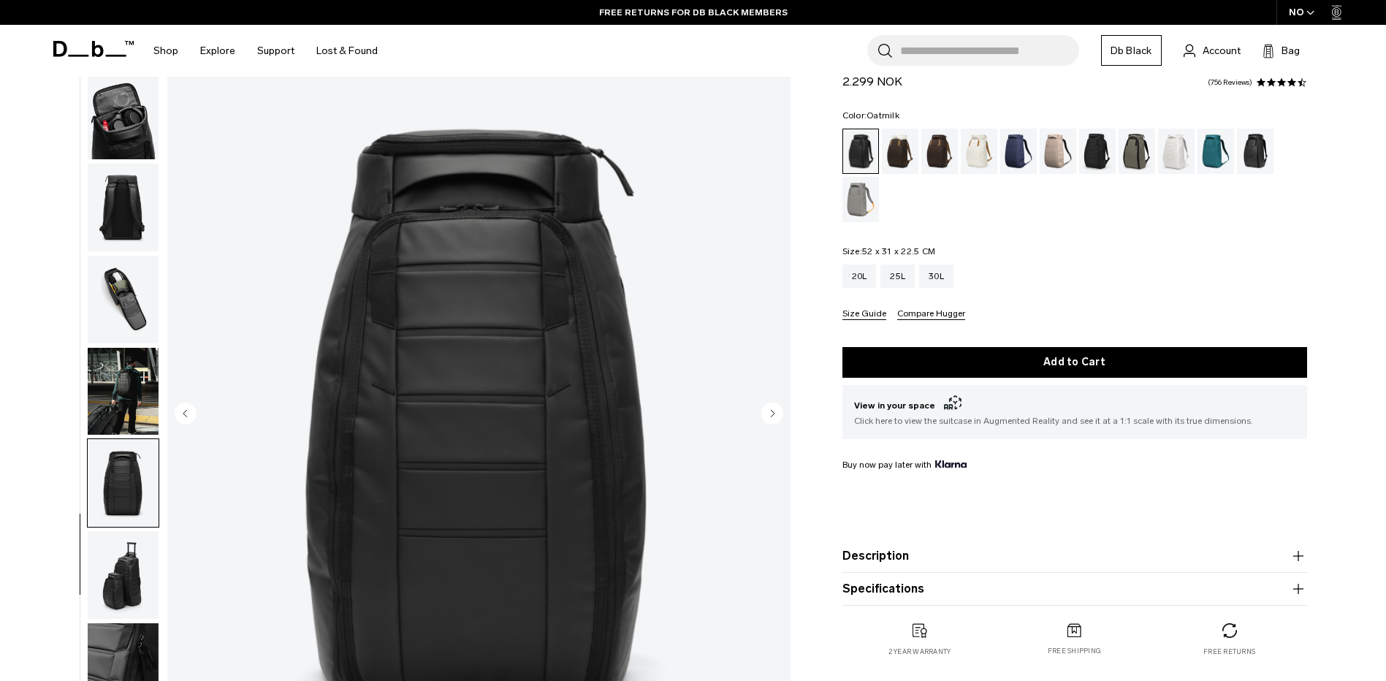
click at [971, 165] on div "Oatmilk" at bounding box center [979, 151] width 37 height 45
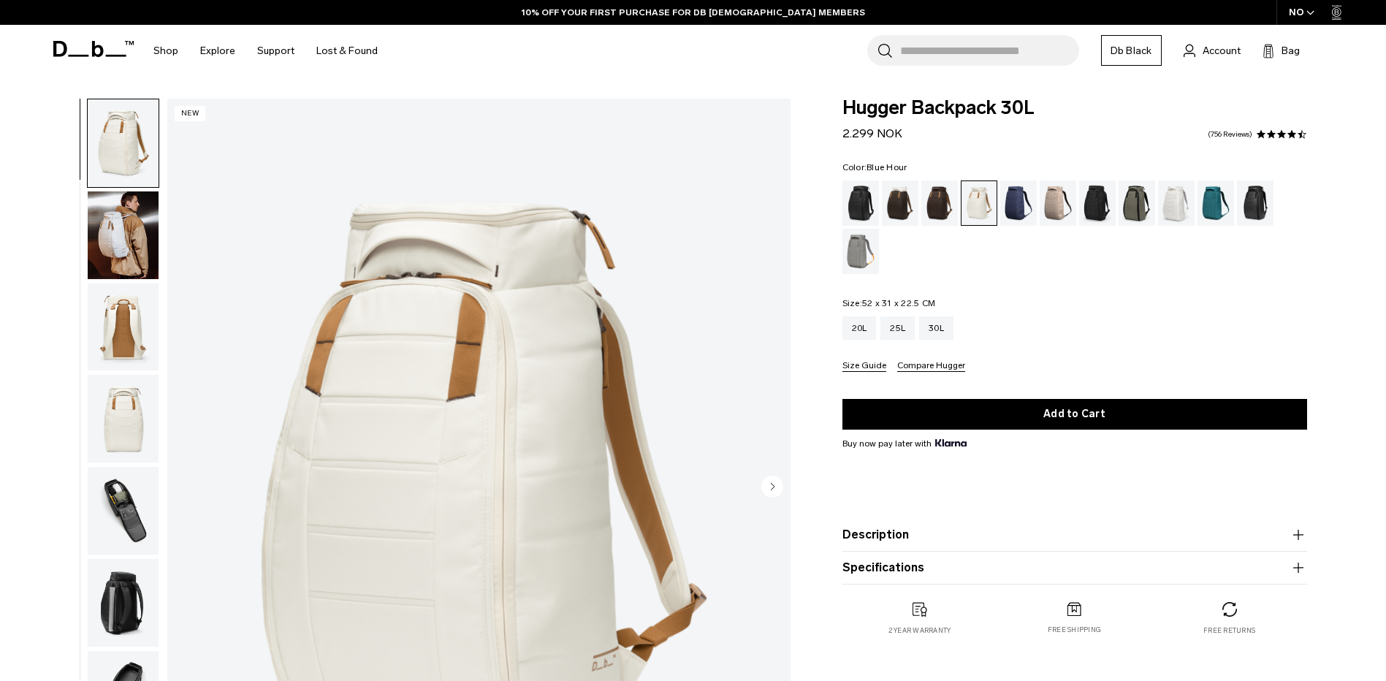
click at [1012, 209] on div "Blue Hour" at bounding box center [1018, 202] width 37 height 45
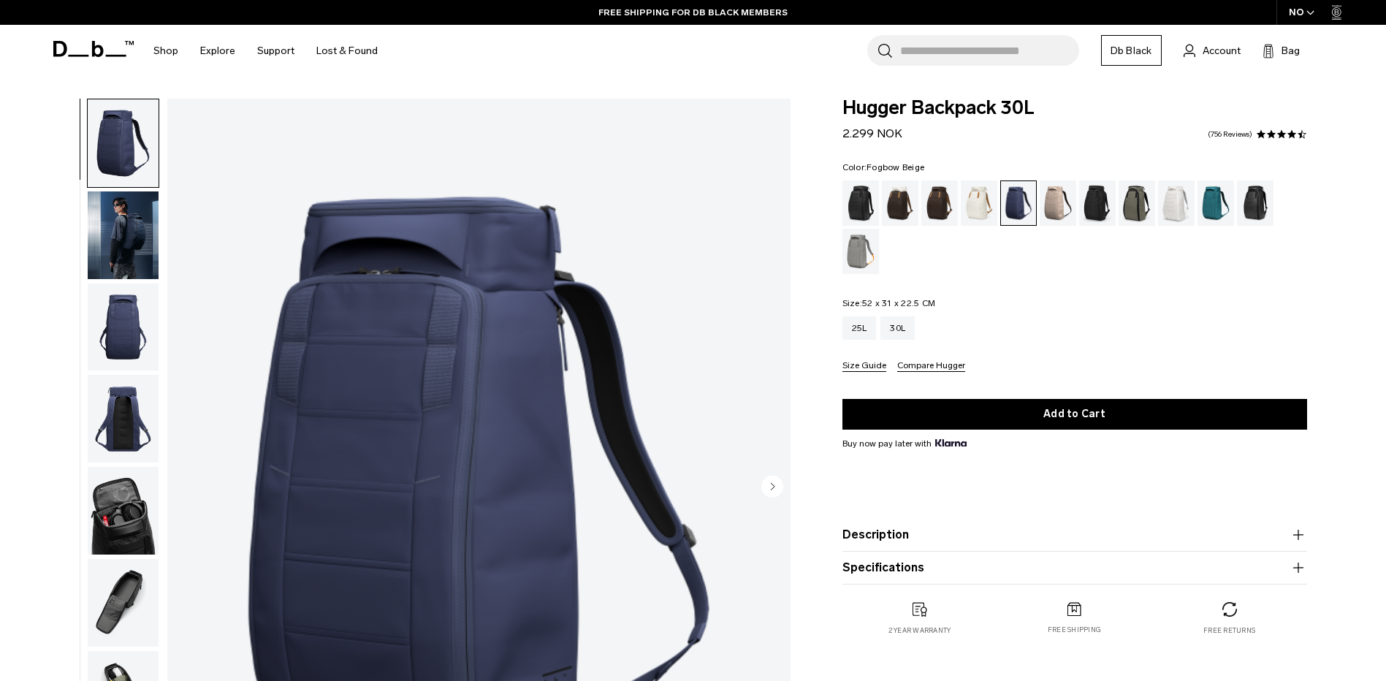
click at [1053, 204] on div "Fogbow Beige" at bounding box center [1057, 202] width 37 height 45
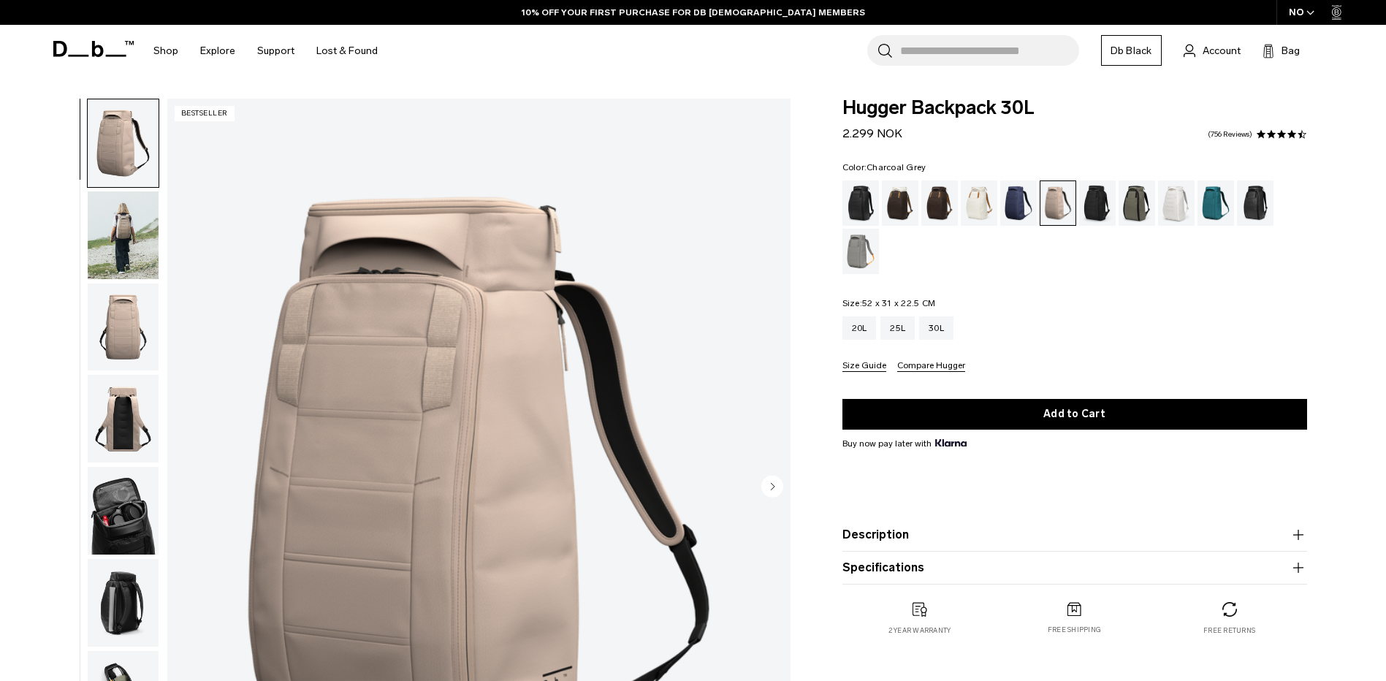
click at [1101, 198] on div "Charcoal Grey" at bounding box center [1097, 202] width 37 height 45
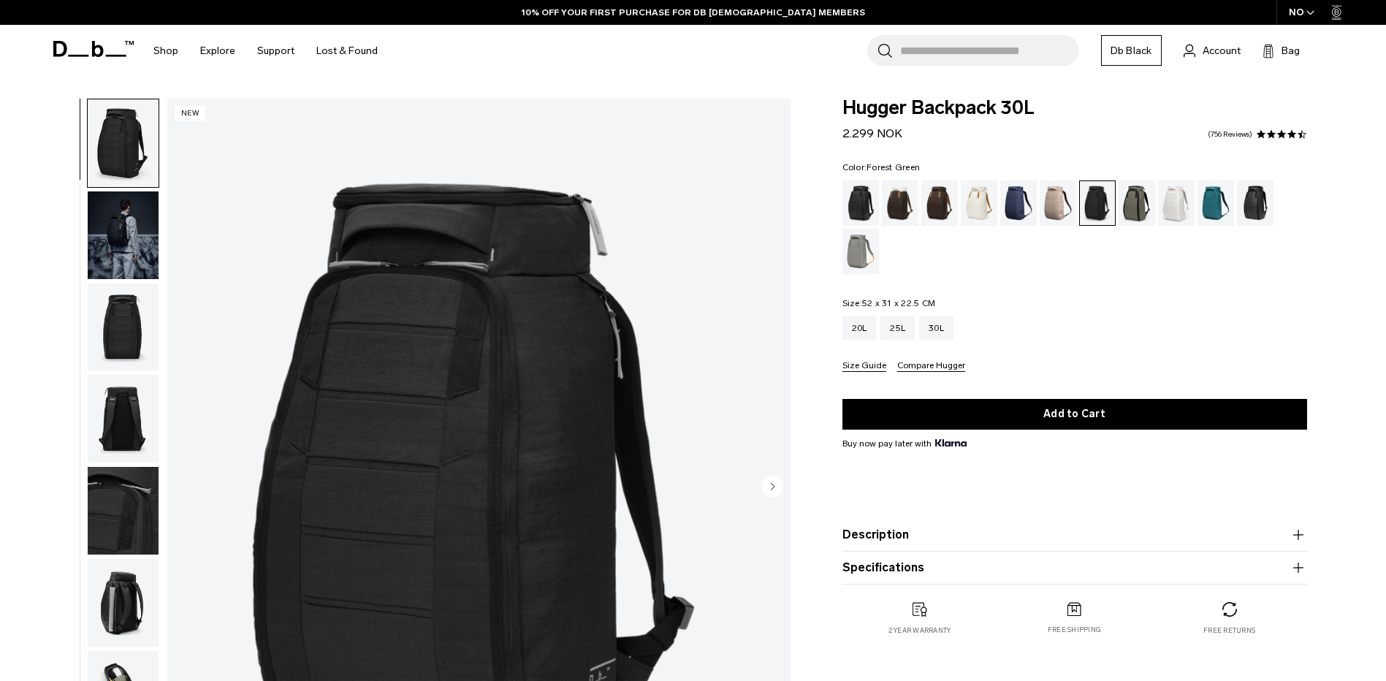
click at [1142, 211] on div "Forest Green" at bounding box center [1136, 202] width 37 height 45
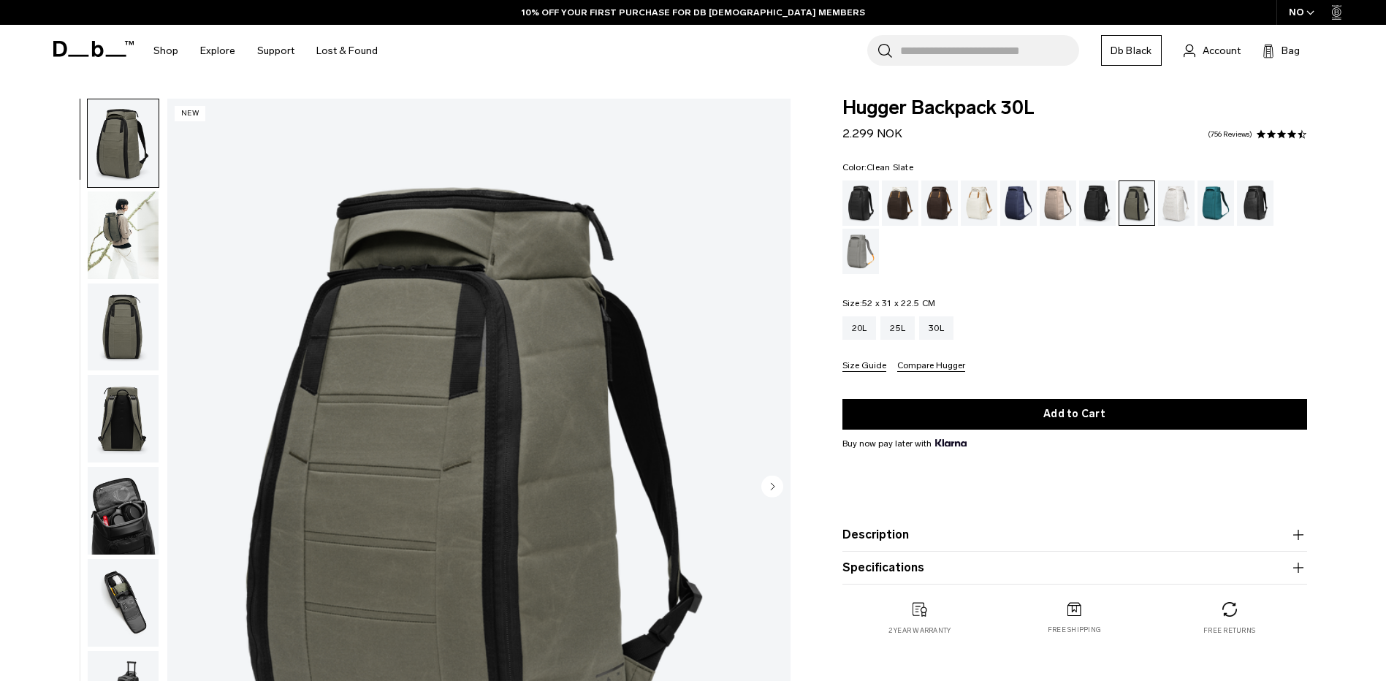
click at [1186, 204] on div "Clean Slate" at bounding box center [1176, 202] width 37 height 45
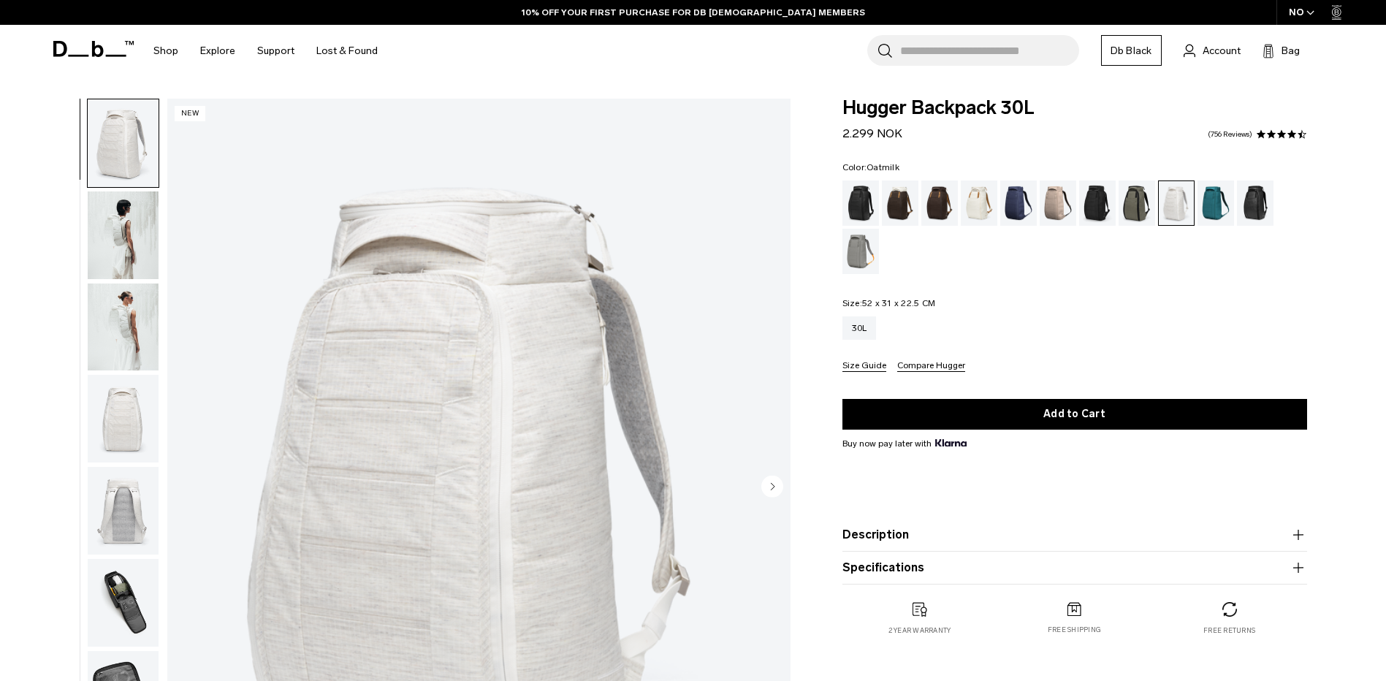
click at [980, 198] on div "Oatmilk" at bounding box center [979, 202] width 37 height 45
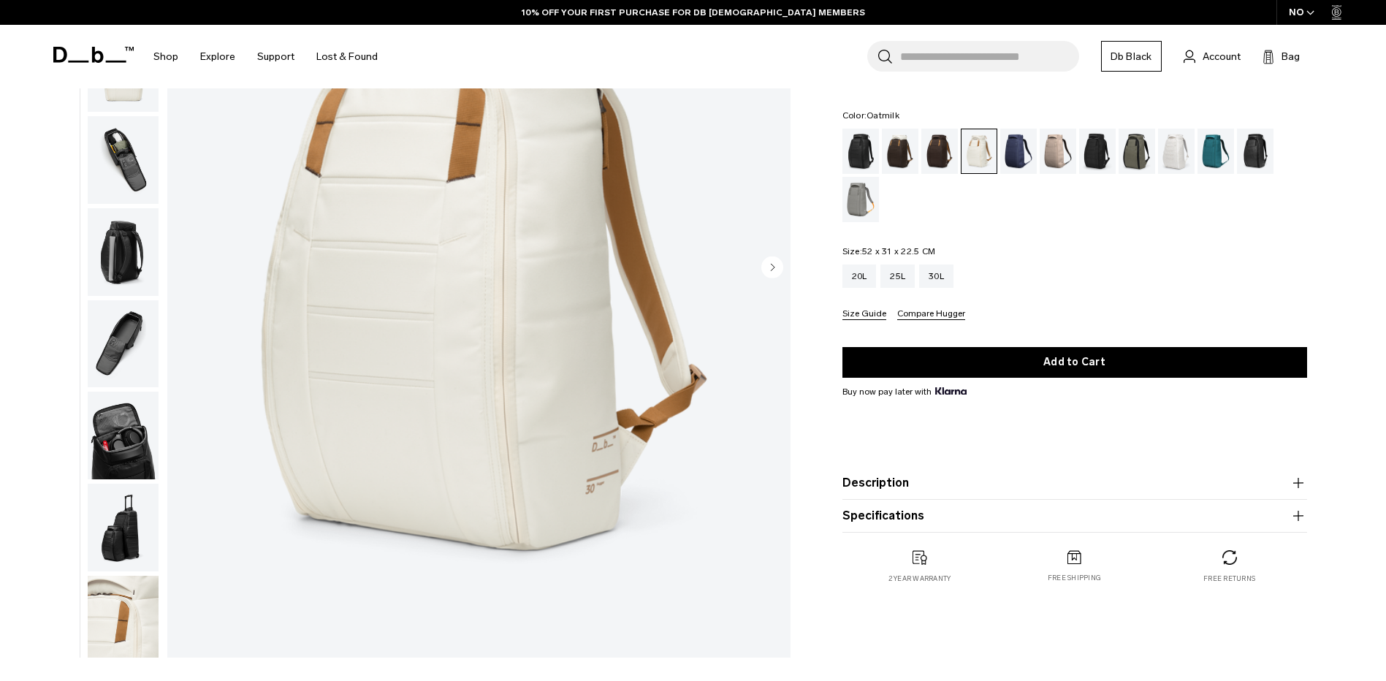
scroll to position [138, 0]
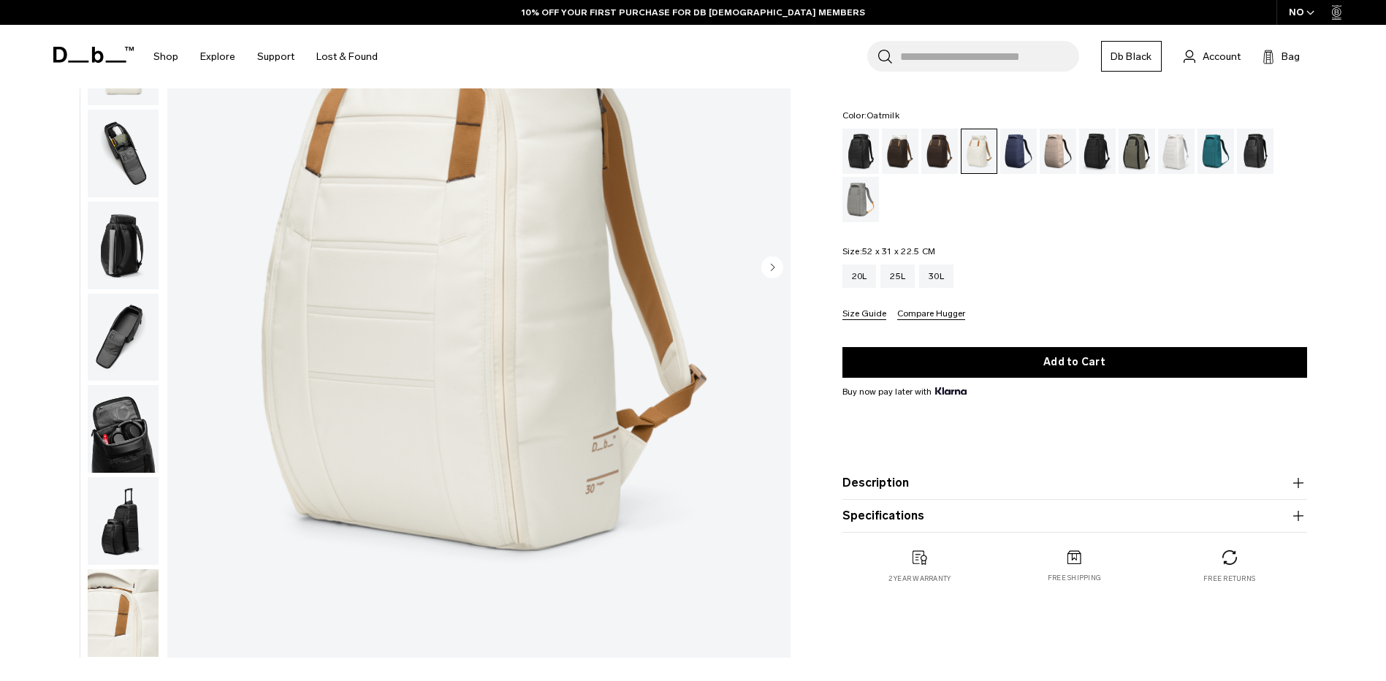
click at [136, 633] on img "button" at bounding box center [123, 613] width 71 height 88
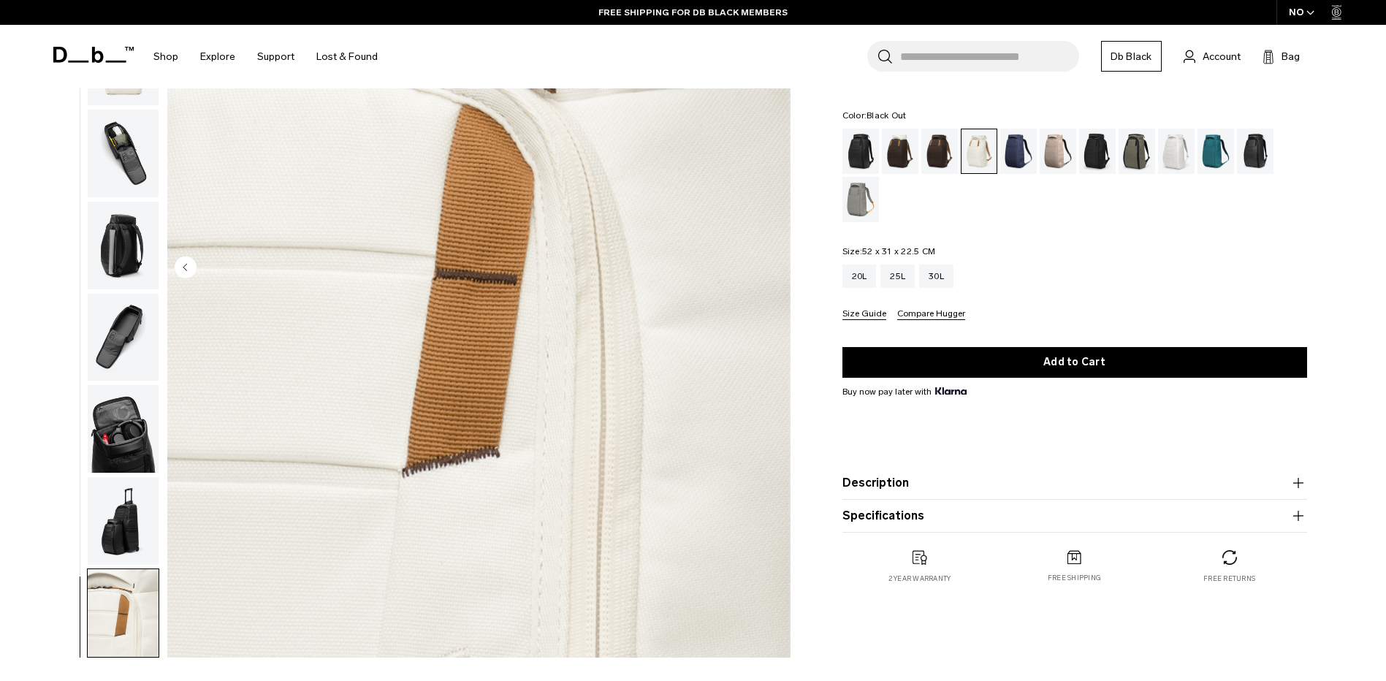
click at [865, 151] on div "Black Out" at bounding box center [860, 151] width 37 height 45
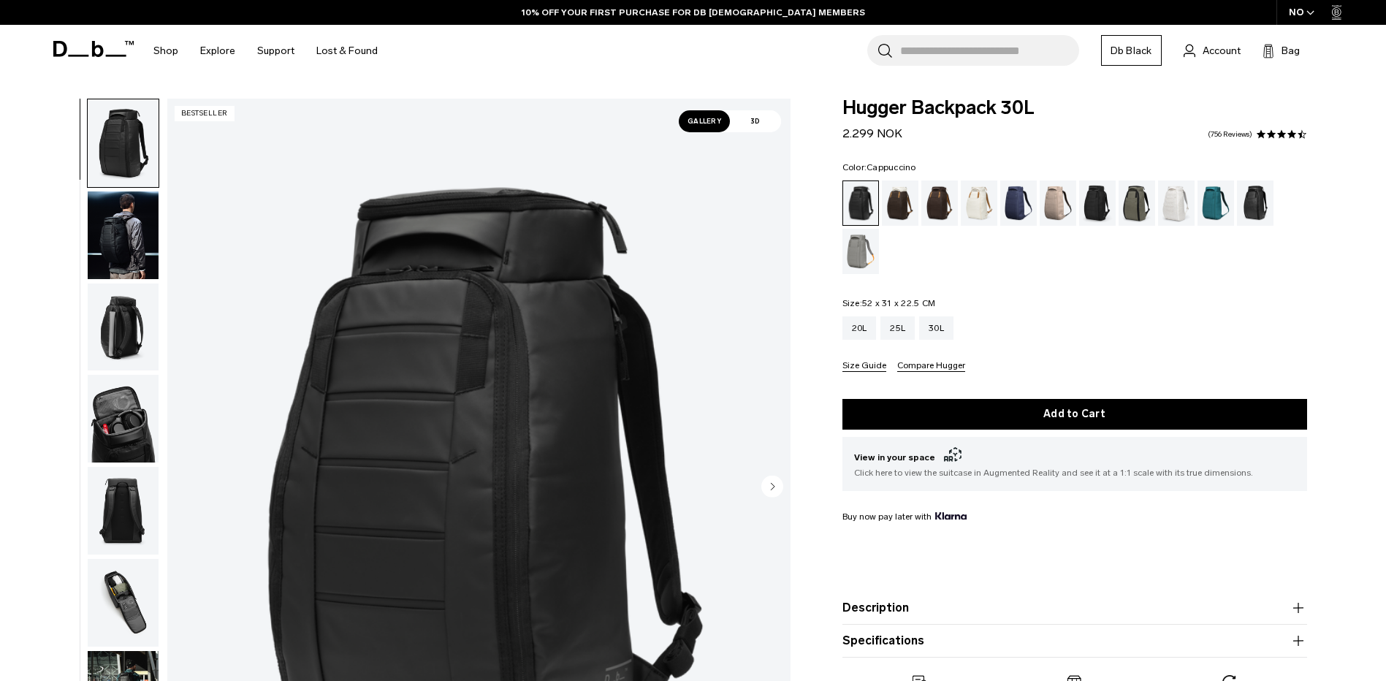
click at [899, 207] on div "Cappuccino" at bounding box center [900, 202] width 37 height 45
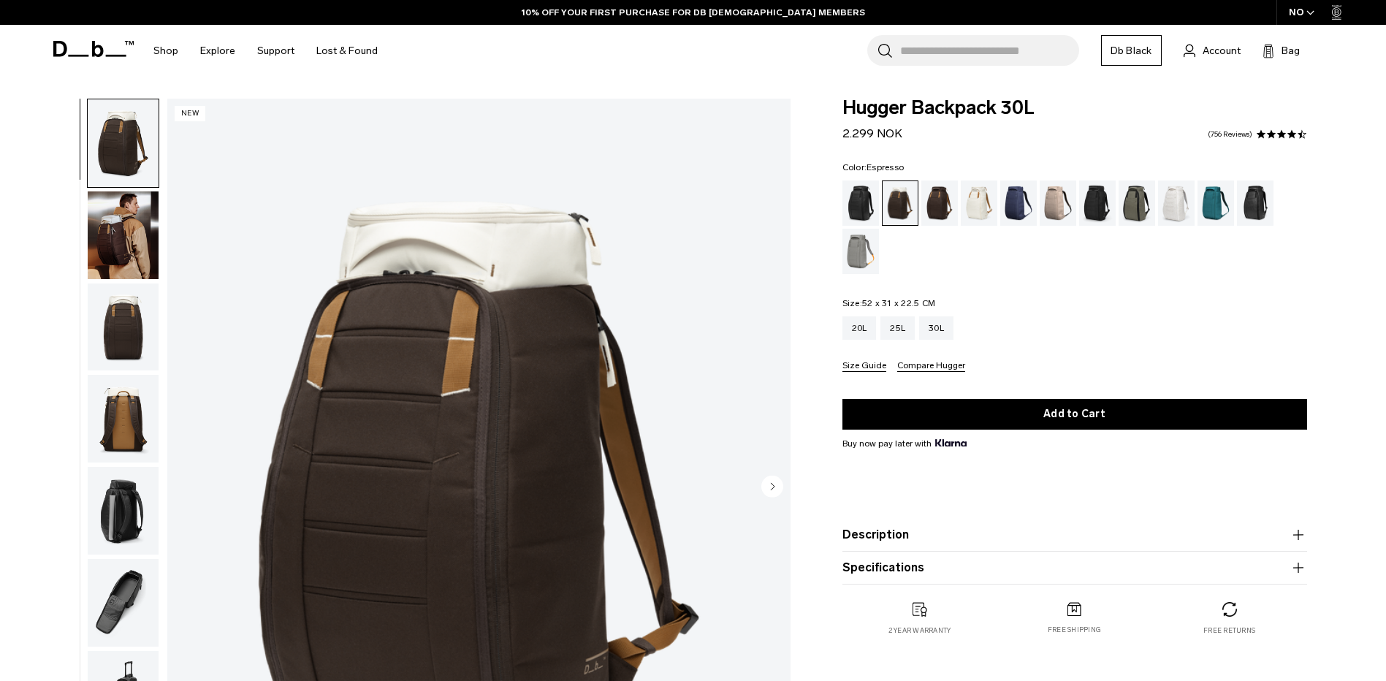
click at [952, 200] on div "Espresso" at bounding box center [939, 202] width 37 height 45
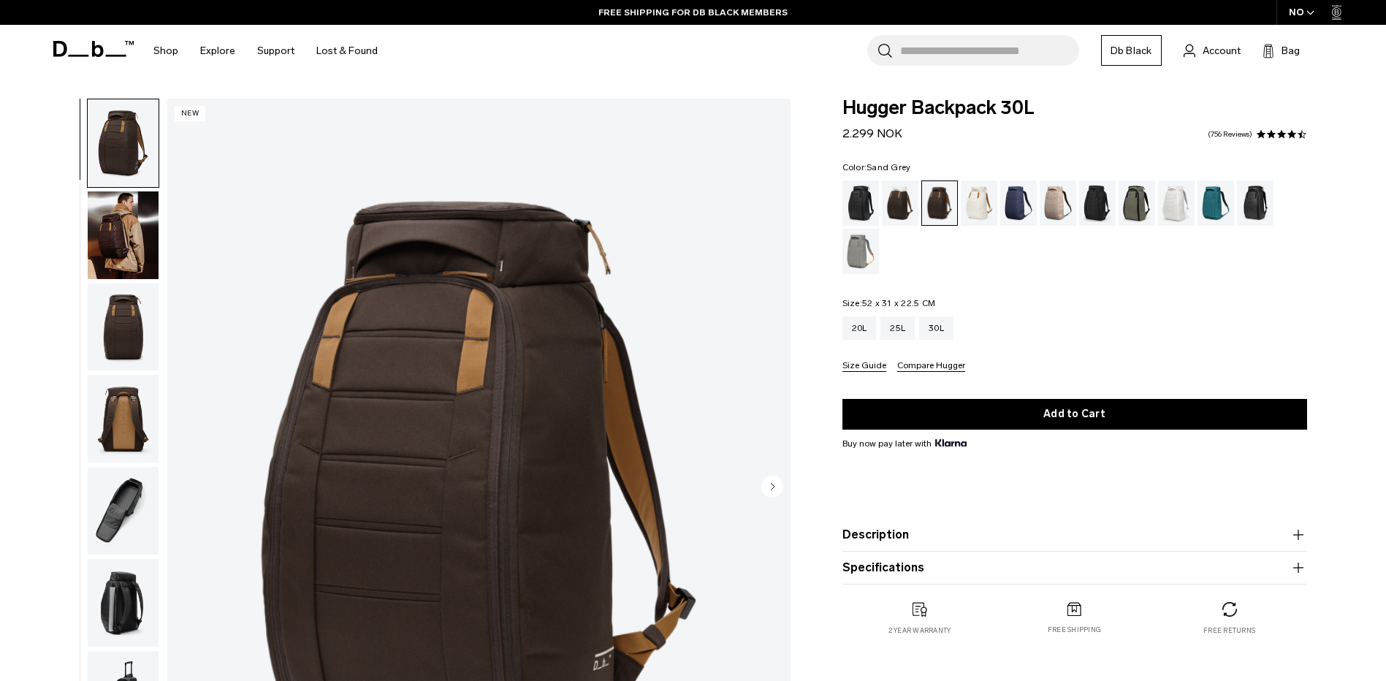
click at [868, 259] on div "Sand Grey" at bounding box center [860, 251] width 37 height 45
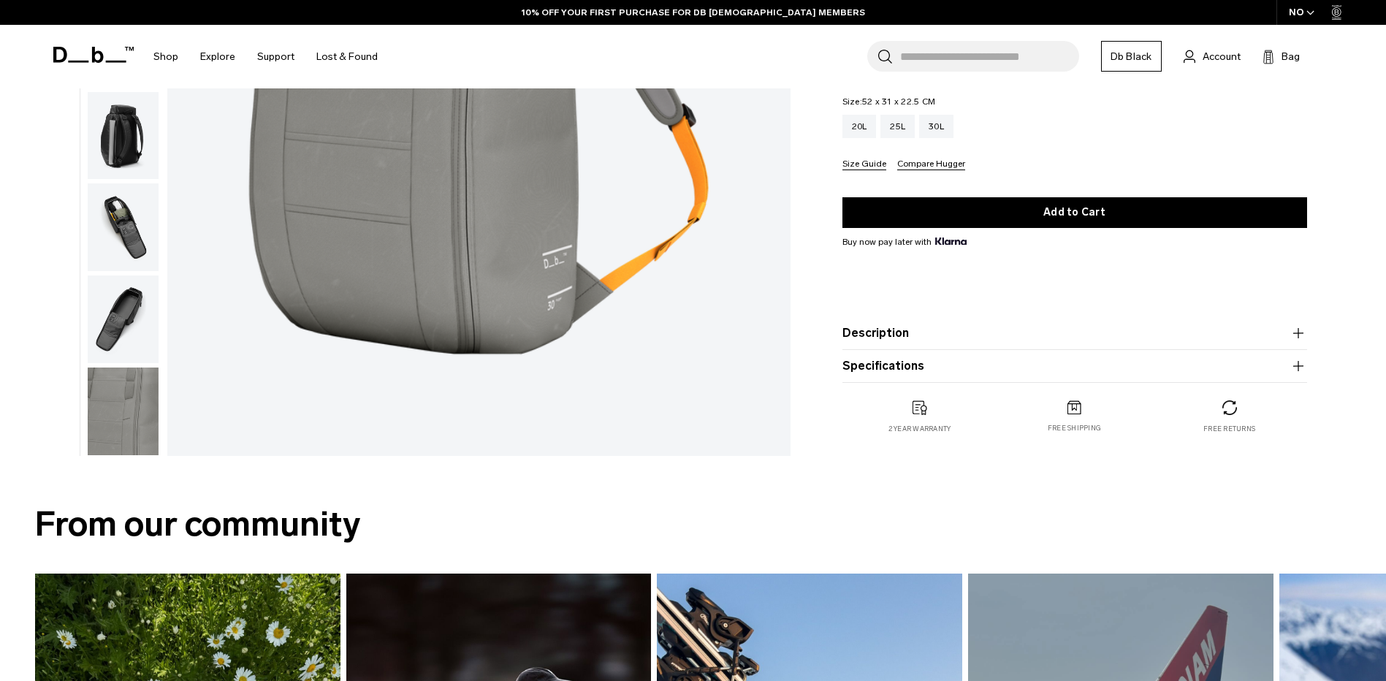
scroll to position [438, 0]
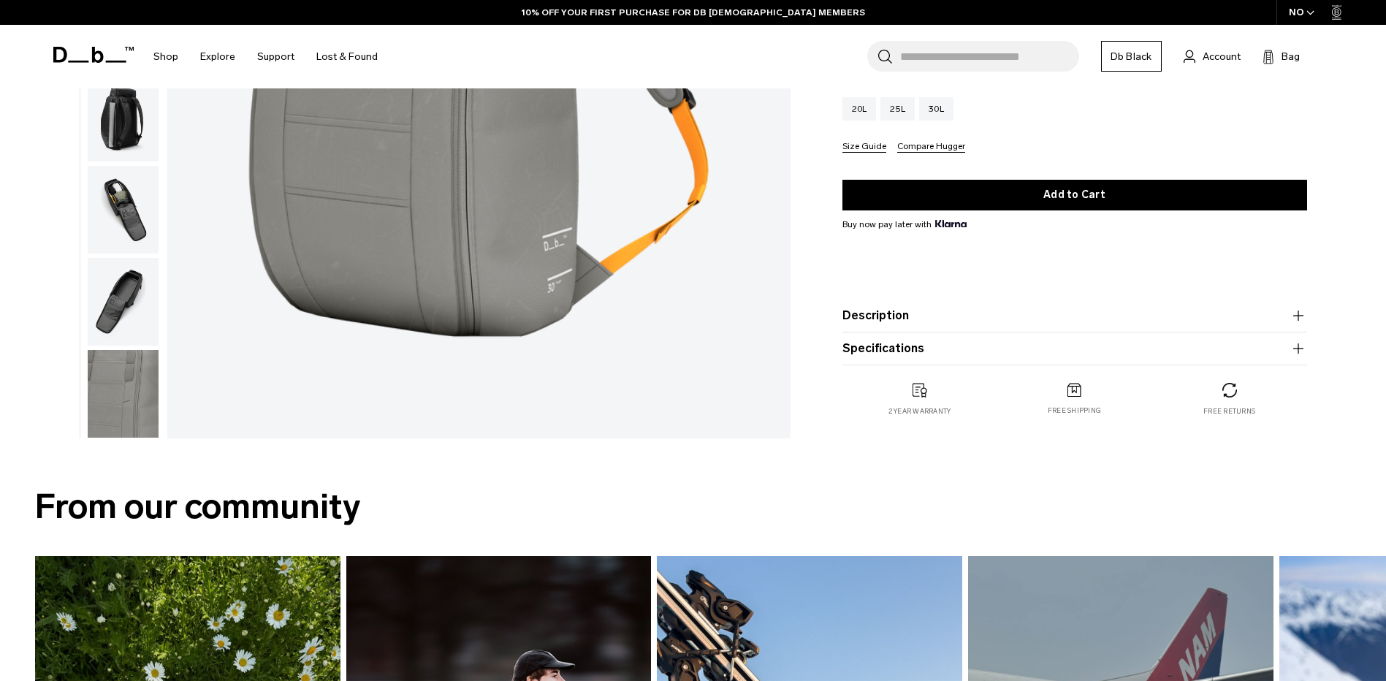
click at [138, 389] on img "button" at bounding box center [123, 394] width 71 height 88
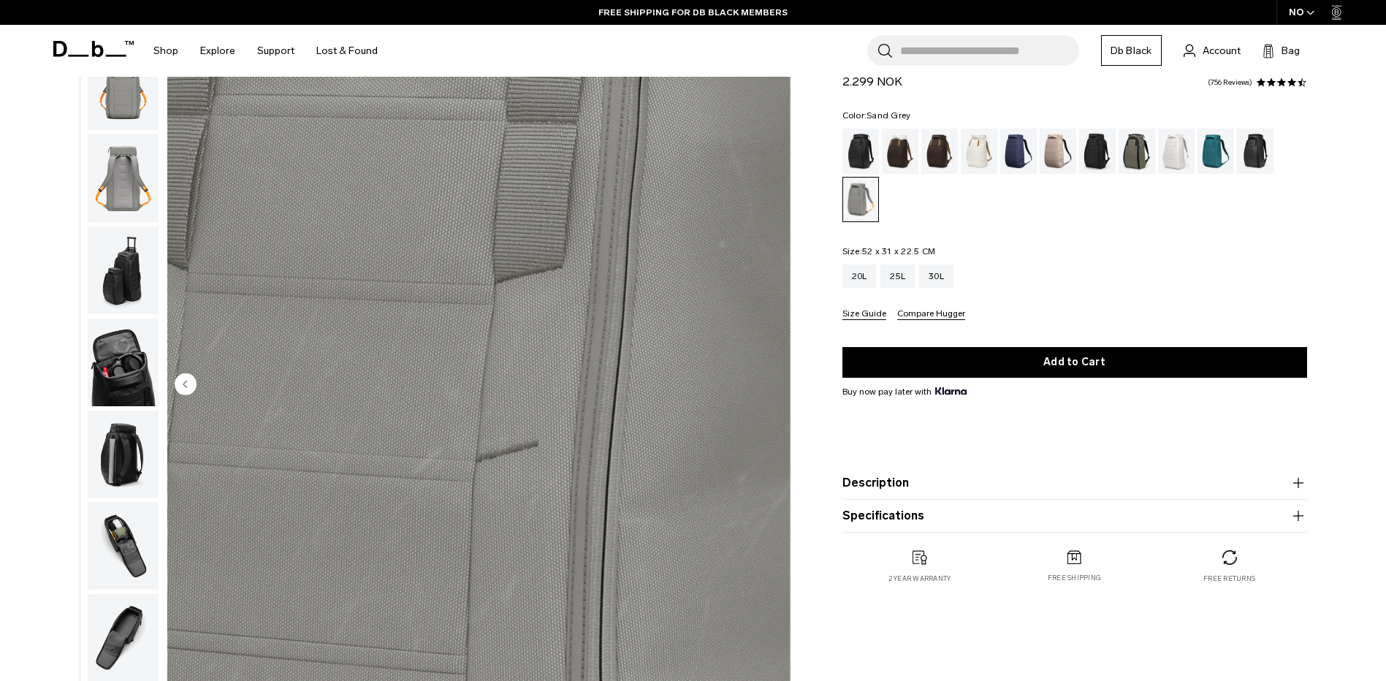
scroll to position [0, 0]
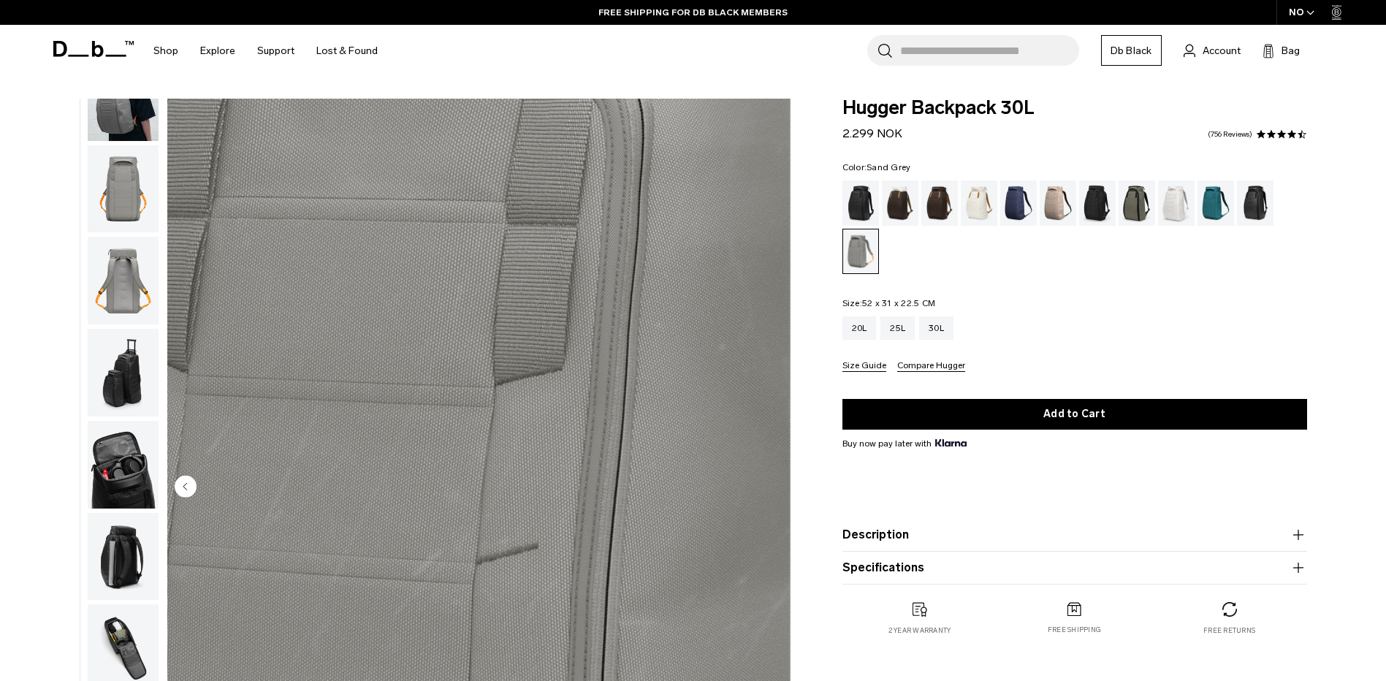
click at [121, 180] on img "button" at bounding box center [123, 189] width 71 height 88
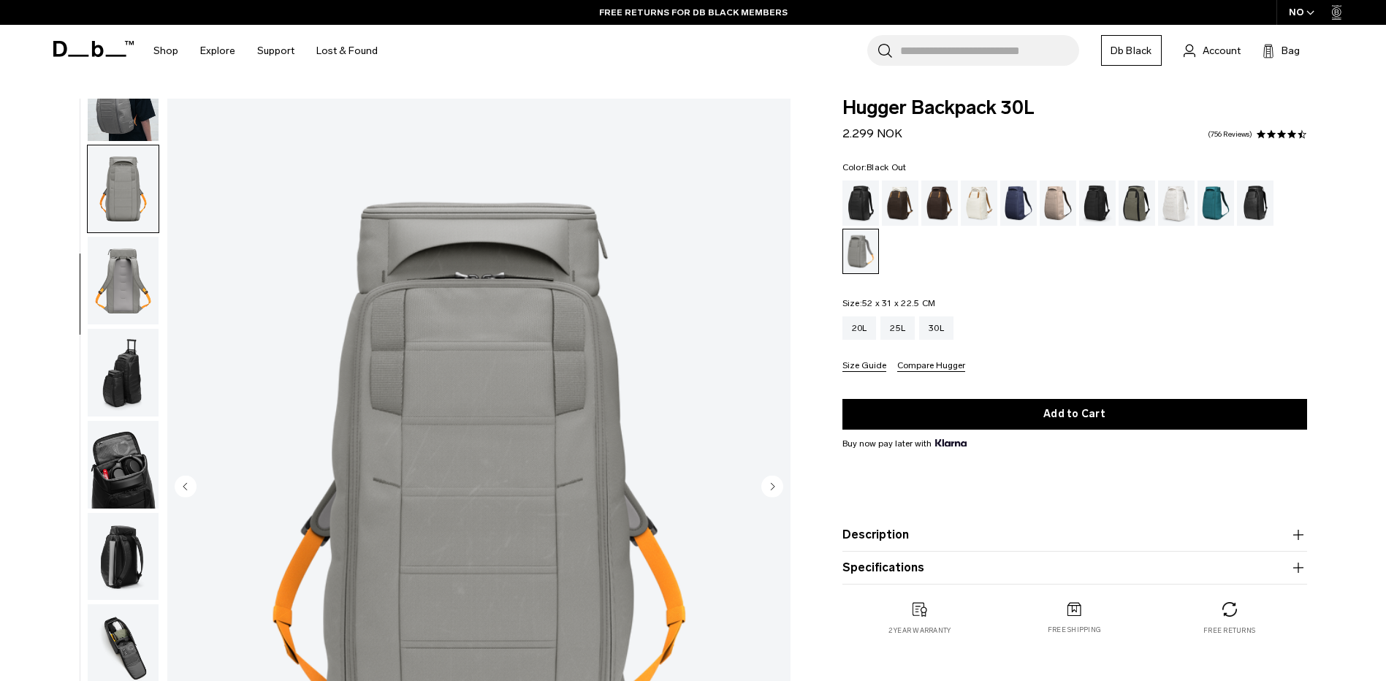
click at [860, 198] on div "Black Out" at bounding box center [860, 202] width 37 height 45
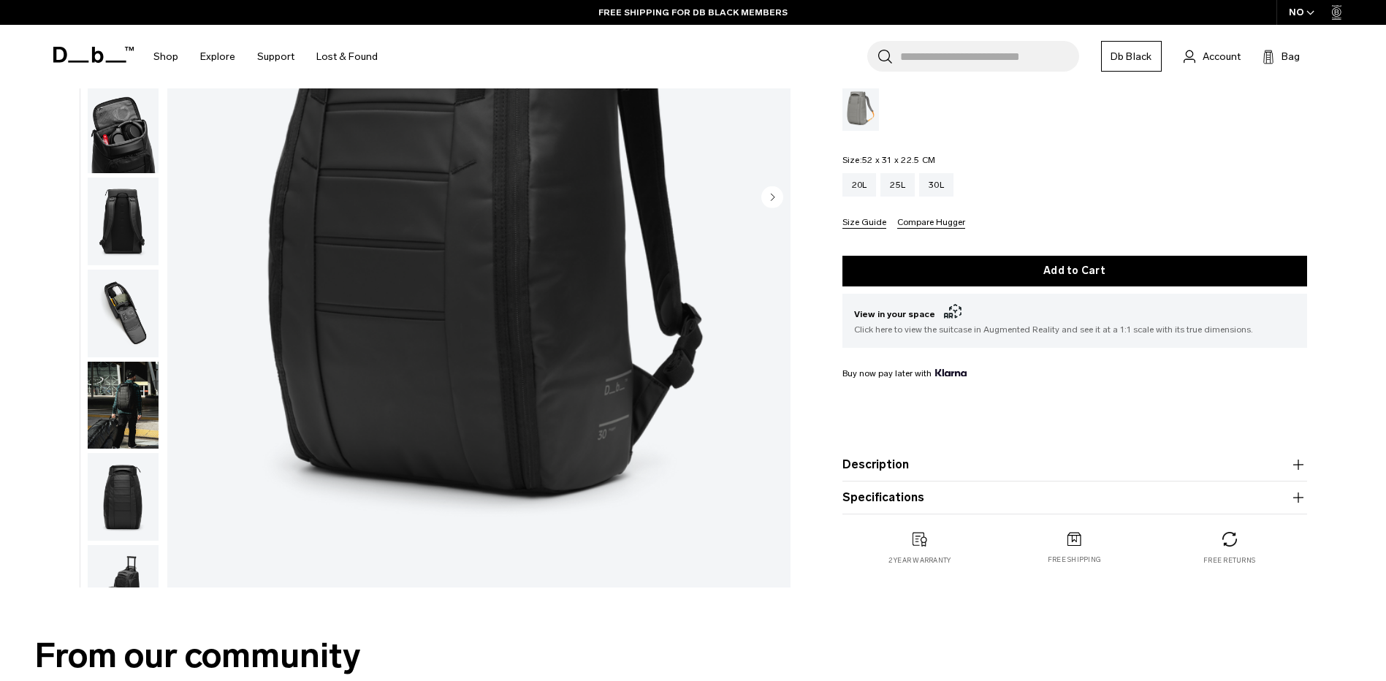
scroll to position [438, 0]
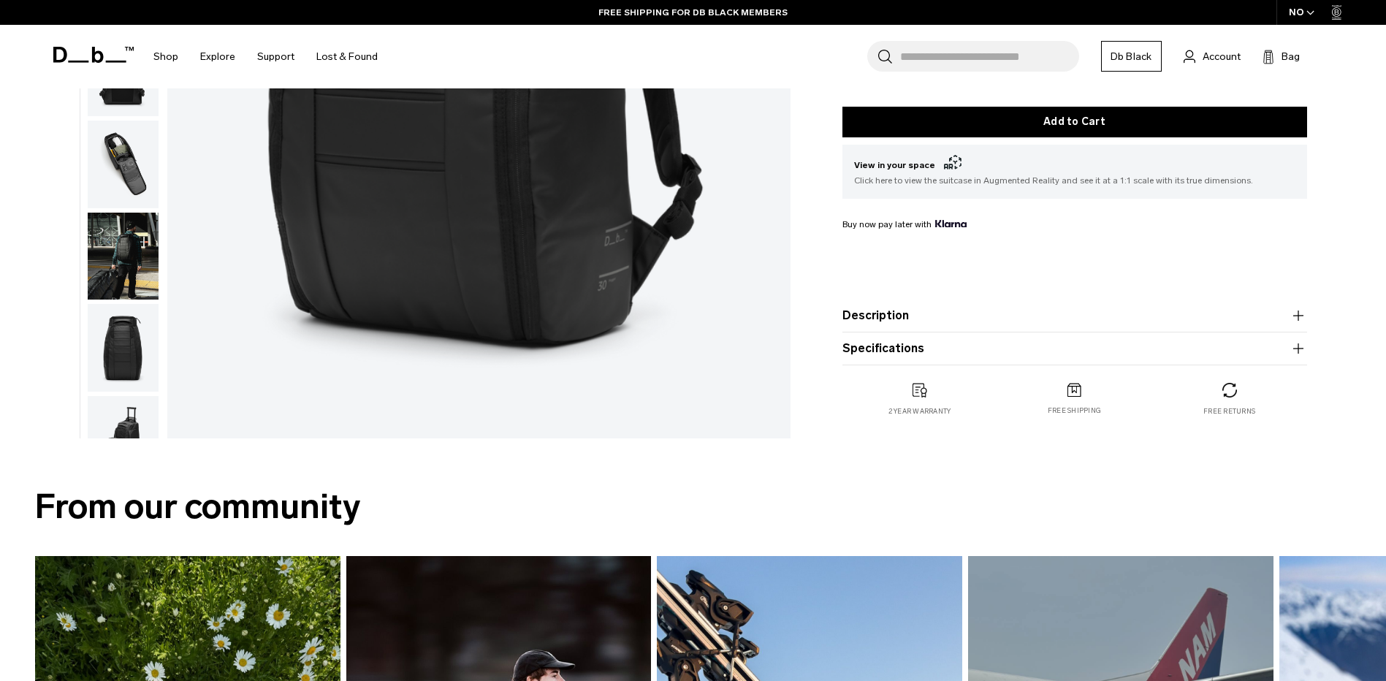
click at [901, 315] on button "Description" at bounding box center [1074, 316] width 465 height 18
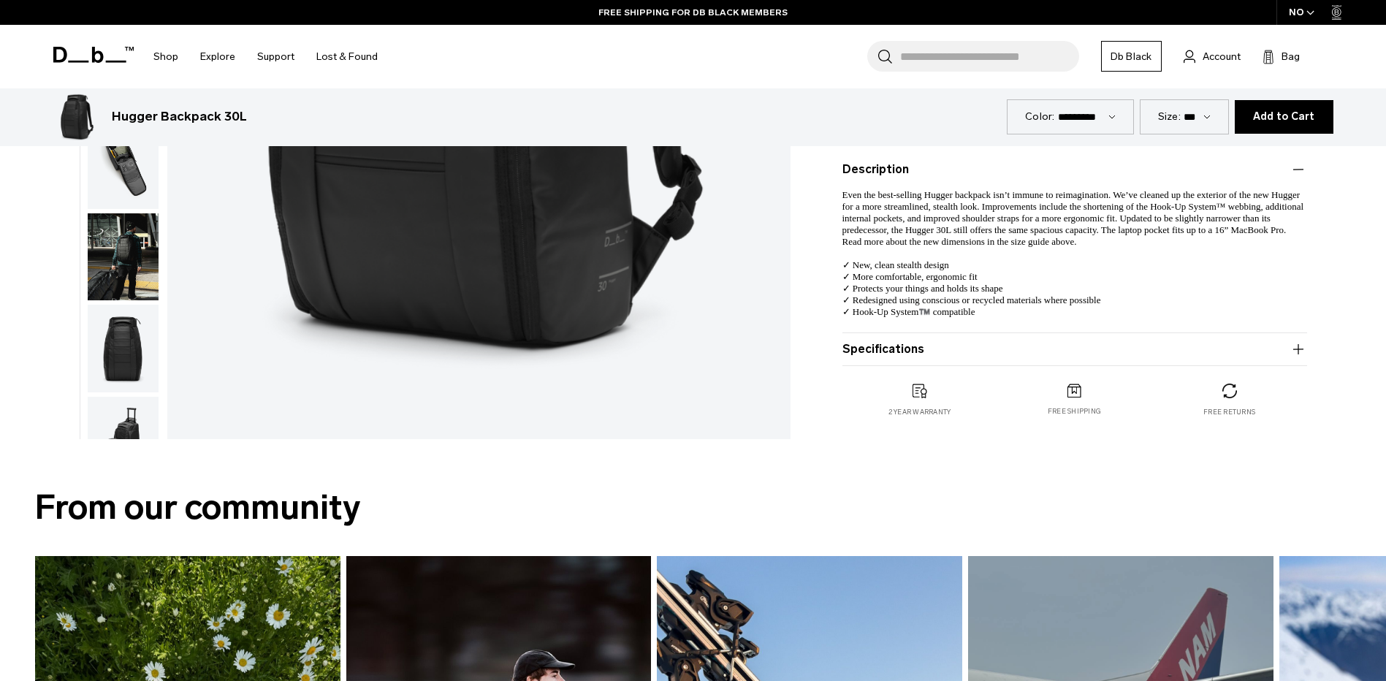
click at [113, 243] on img "button" at bounding box center [123, 257] width 71 height 88
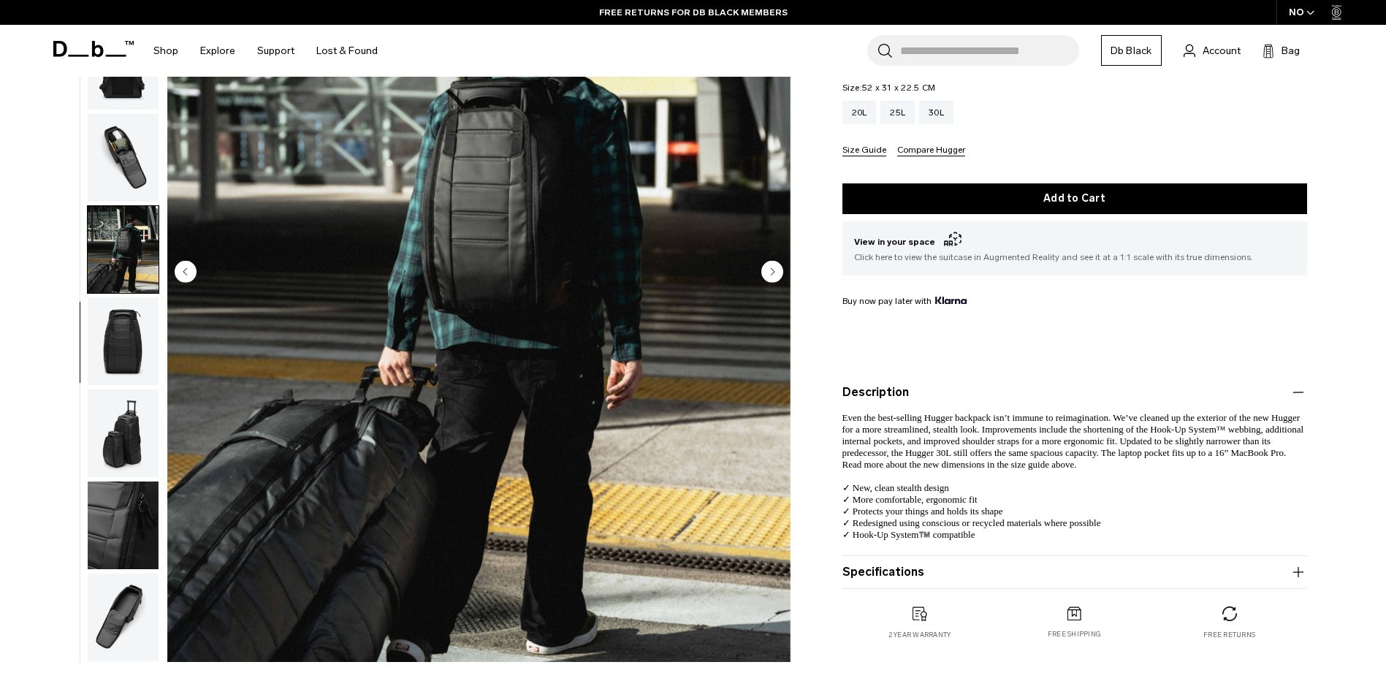
scroll to position [146, 0]
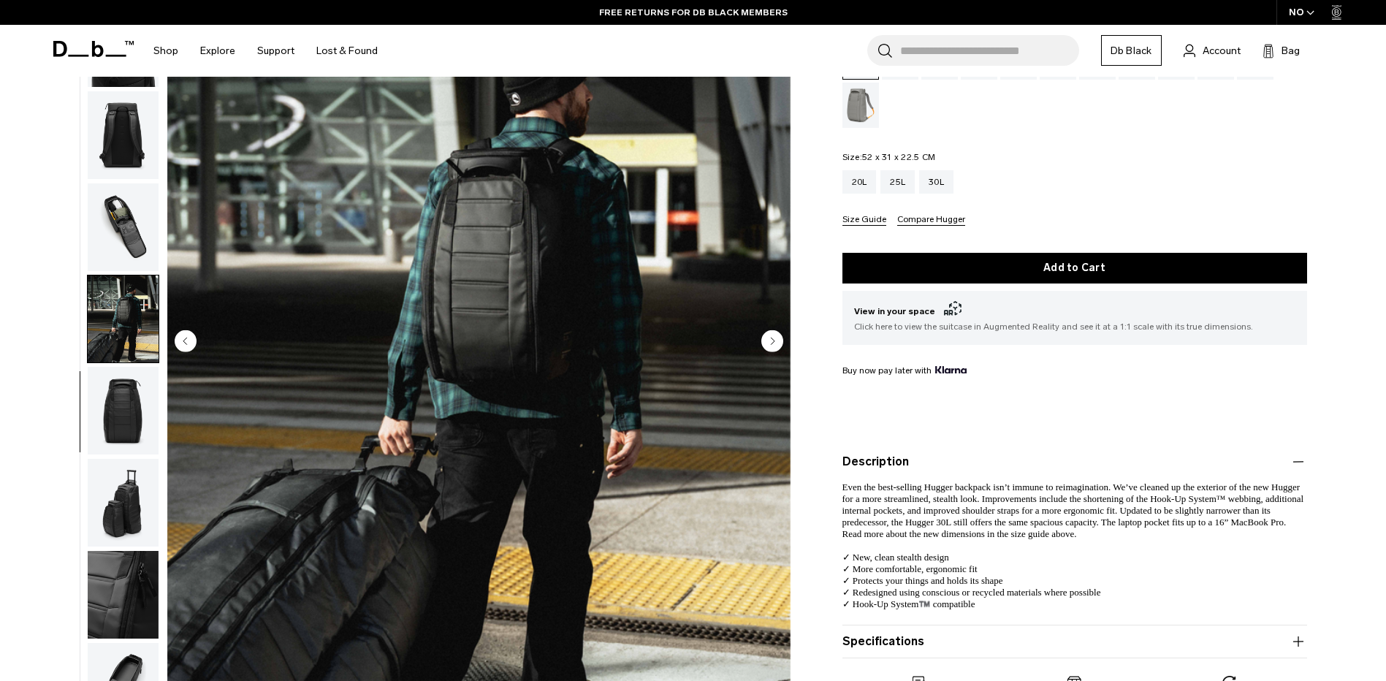
click at [120, 433] on img "button" at bounding box center [123, 411] width 71 height 88
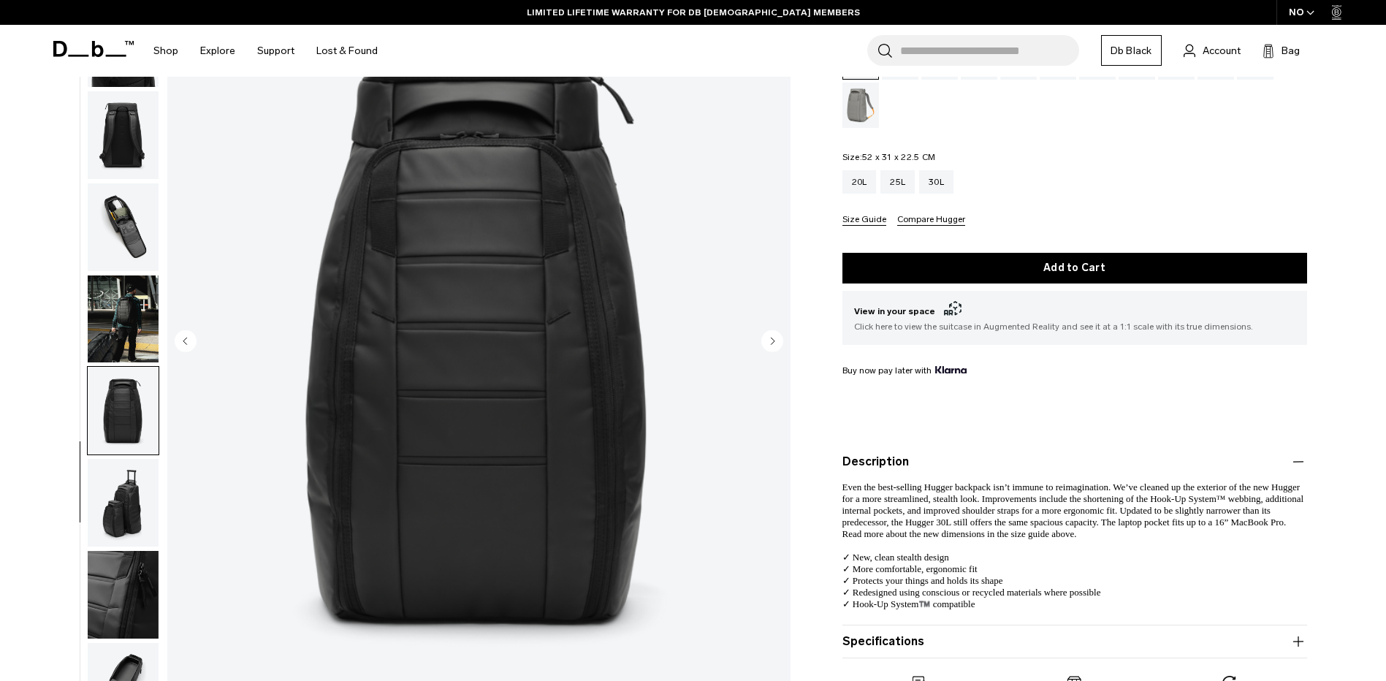
scroll to position [0, 0]
